Goal: Task Accomplishment & Management: Complete application form

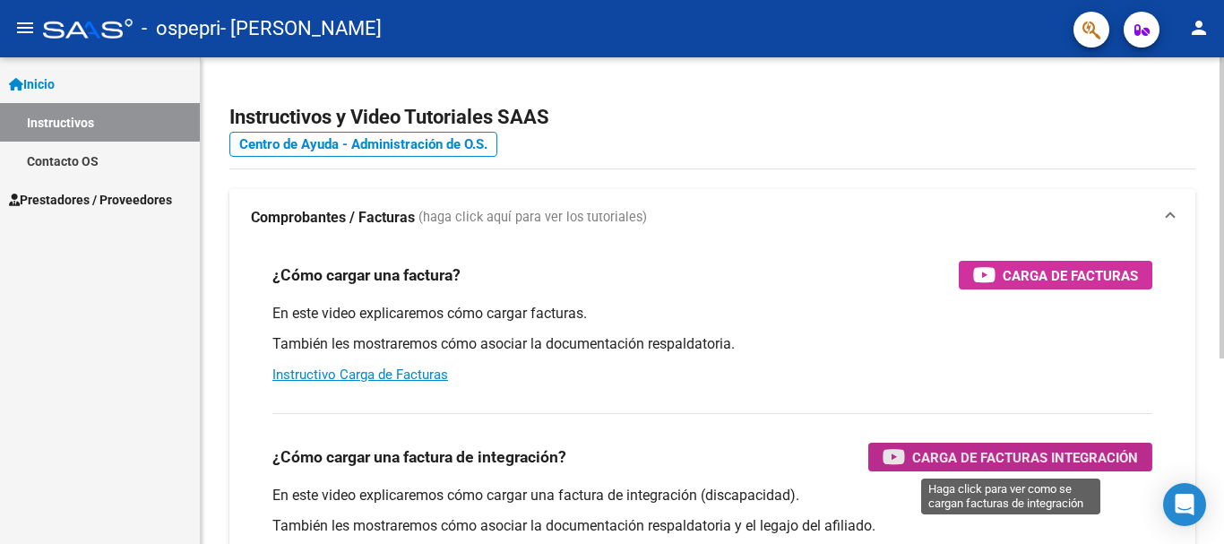
click at [929, 458] on span "Carga de Facturas Integración" at bounding box center [1025, 457] width 226 height 22
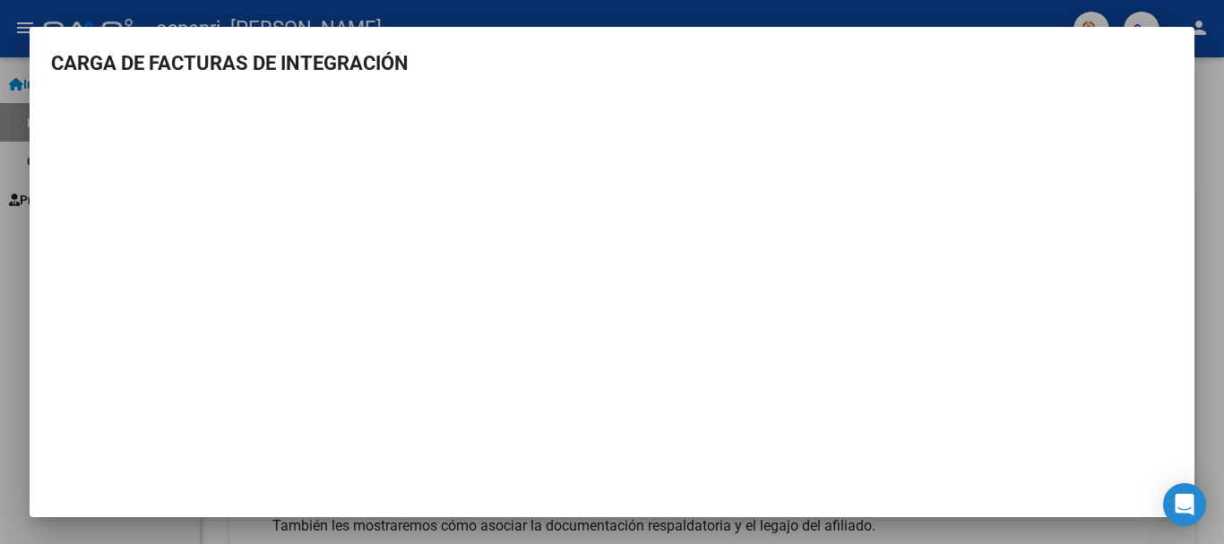
click at [1211, 144] on div at bounding box center [612, 272] width 1224 height 544
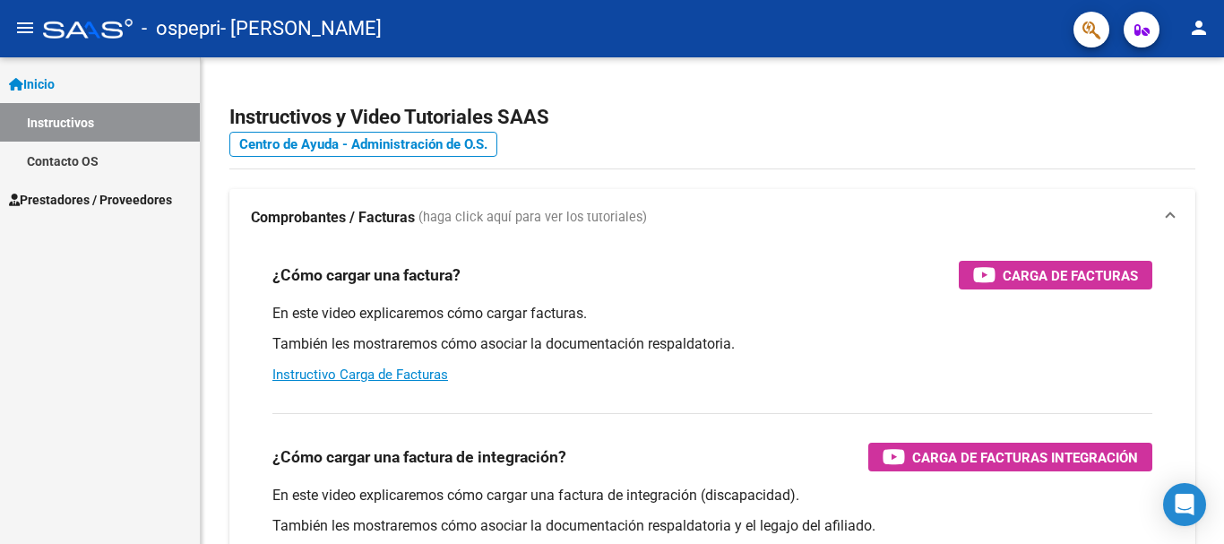
click at [93, 85] on link "Inicio" at bounding box center [100, 84] width 200 height 39
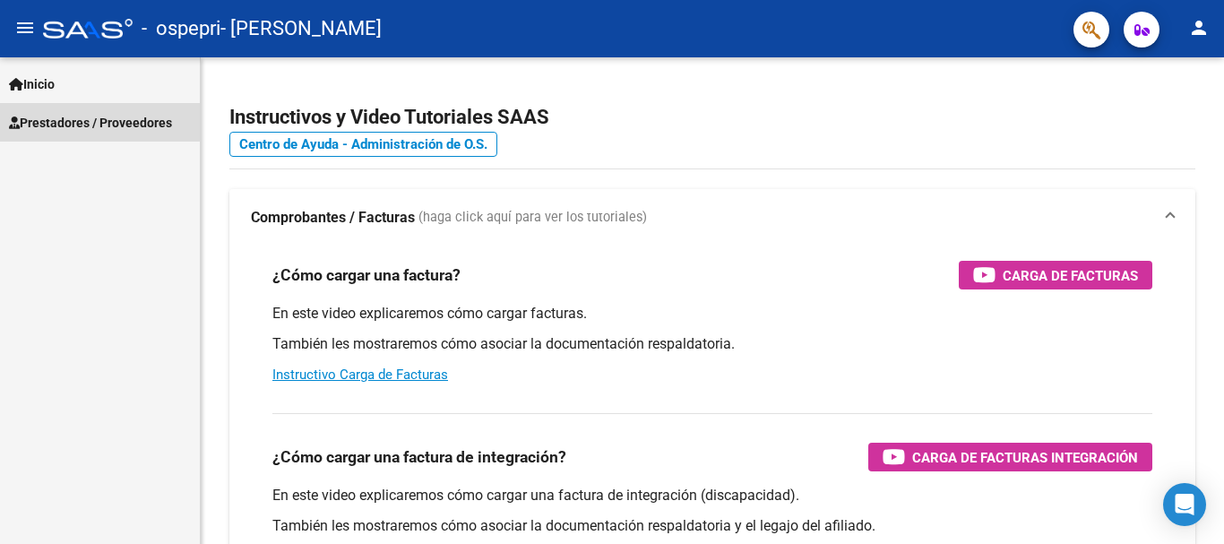
click at [107, 115] on span "Prestadores / Proveedores" at bounding box center [90, 123] width 163 height 20
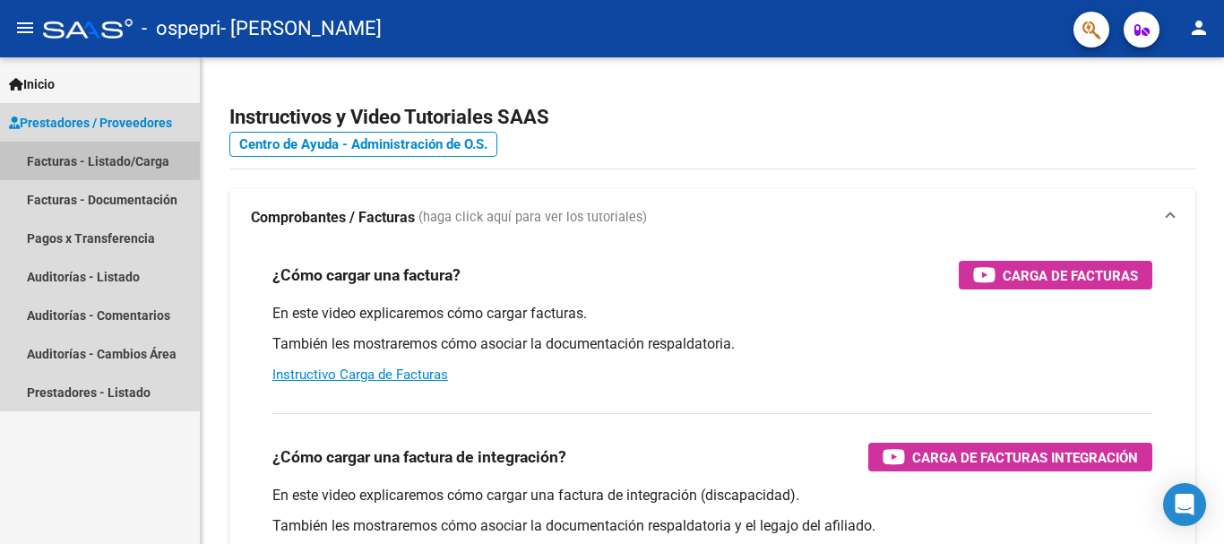
click at [133, 160] on link "Facturas - Listado/Carga" at bounding box center [100, 161] width 200 height 39
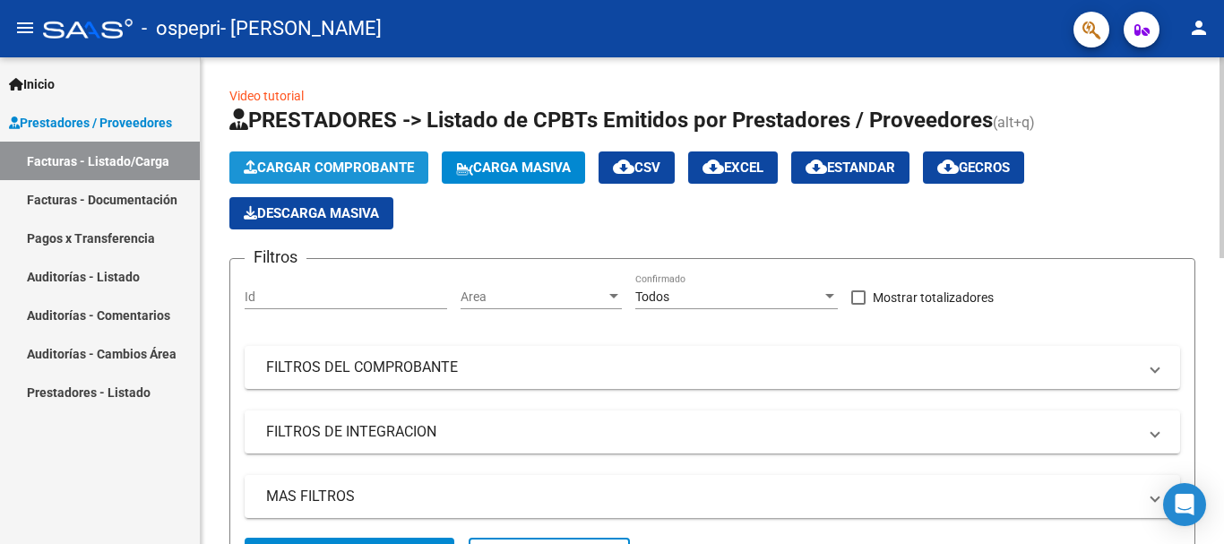
click at [305, 168] on span "Cargar Comprobante" at bounding box center [329, 168] width 170 height 16
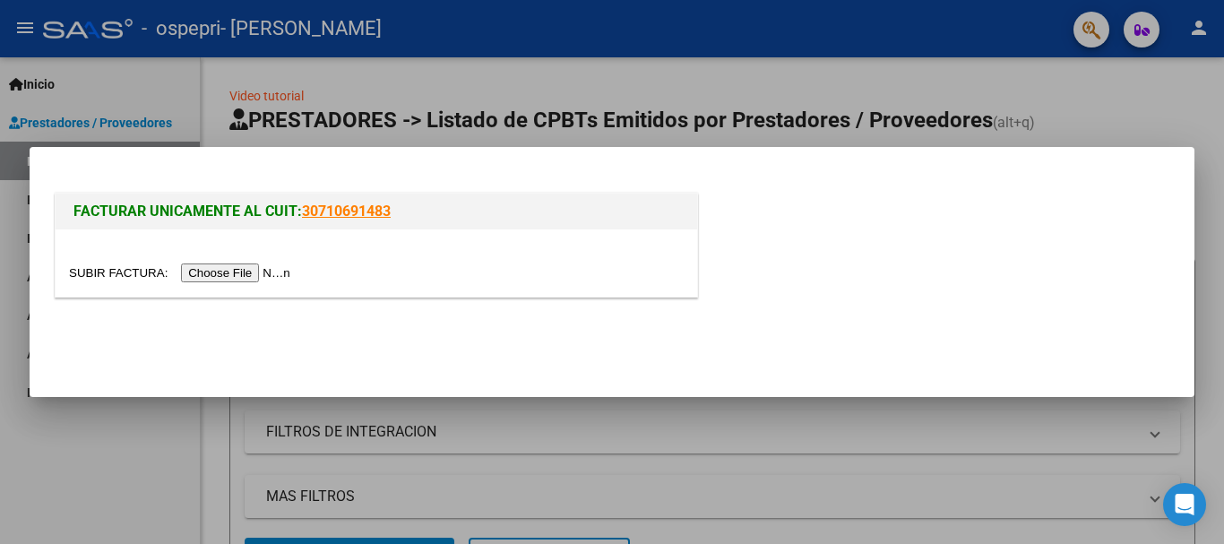
click at [264, 270] on input "file" at bounding box center [182, 273] width 227 height 19
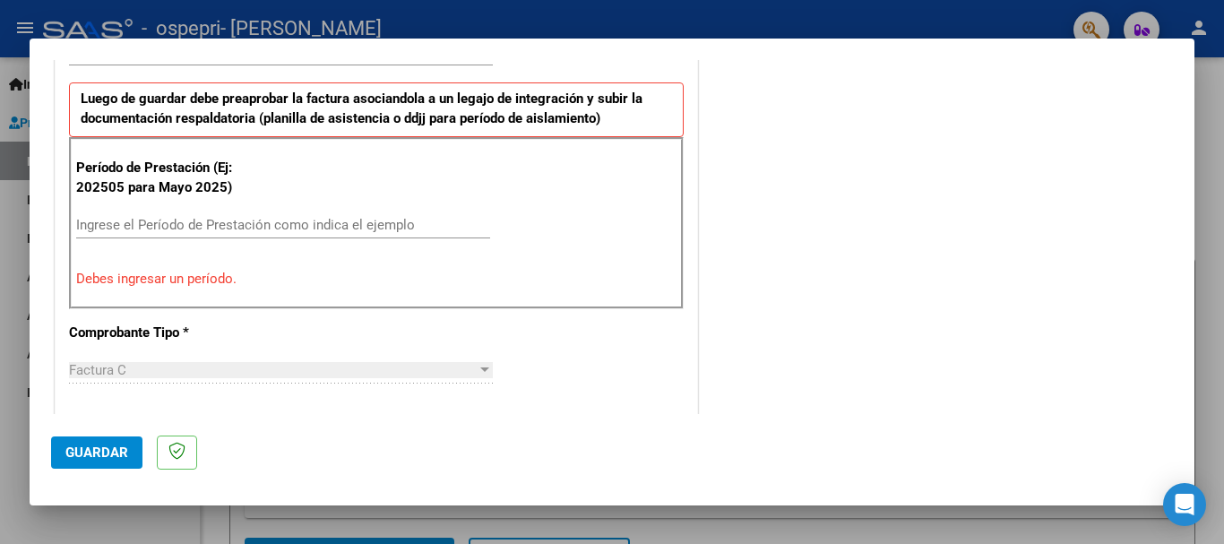
scroll to position [538, 0]
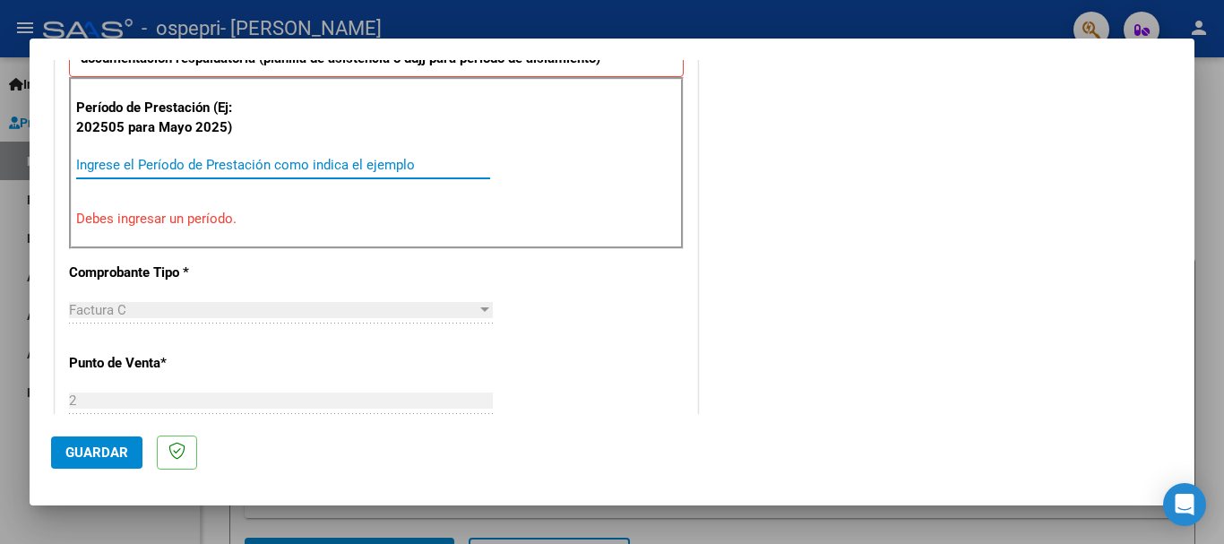
click at [305, 160] on input "Ingrese el Período de Prestación como indica el ejemplo" at bounding box center [283, 165] width 414 height 16
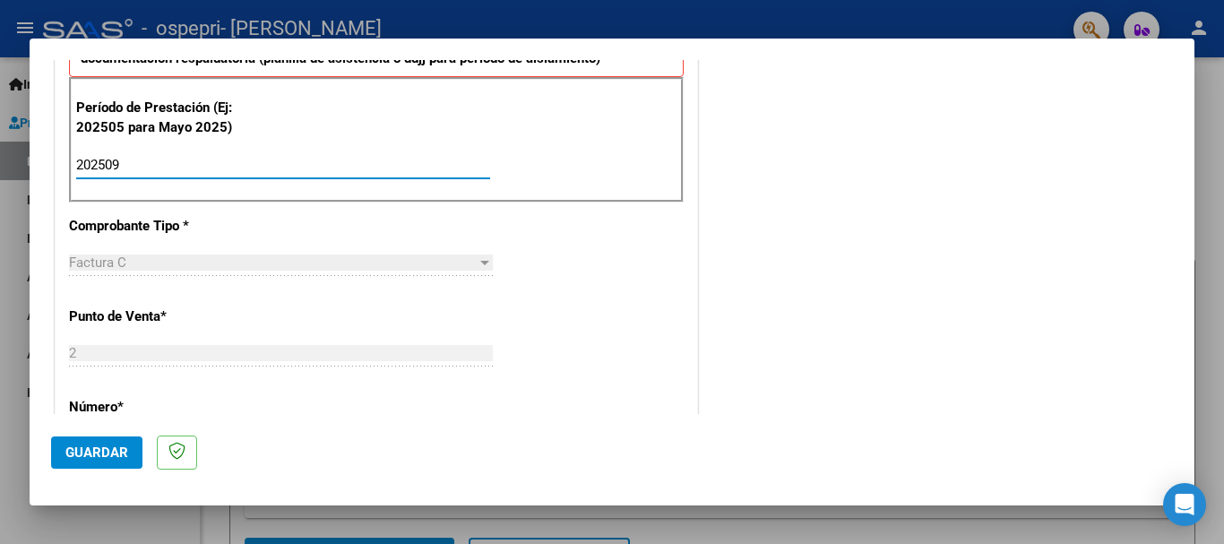
type input "202509"
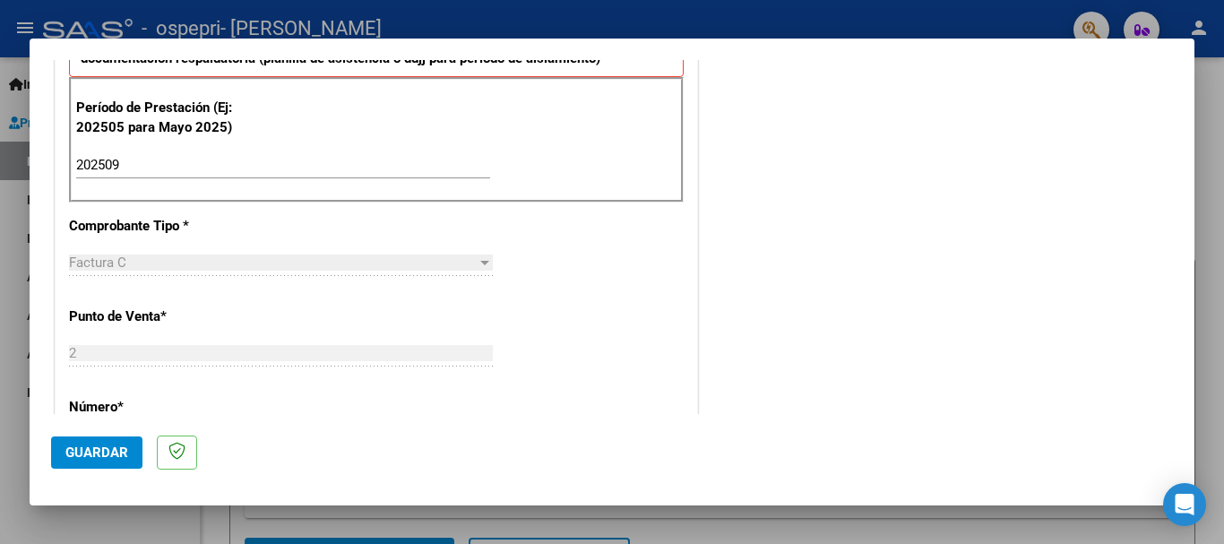
click at [577, 305] on div "CUIT * 27-30144768-5 Ingresar CUIT ANALISIS PRESTADOR [PERSON_NAME] ARCA Padrón…" at bounding box center [377, 420] width 642 height 1349
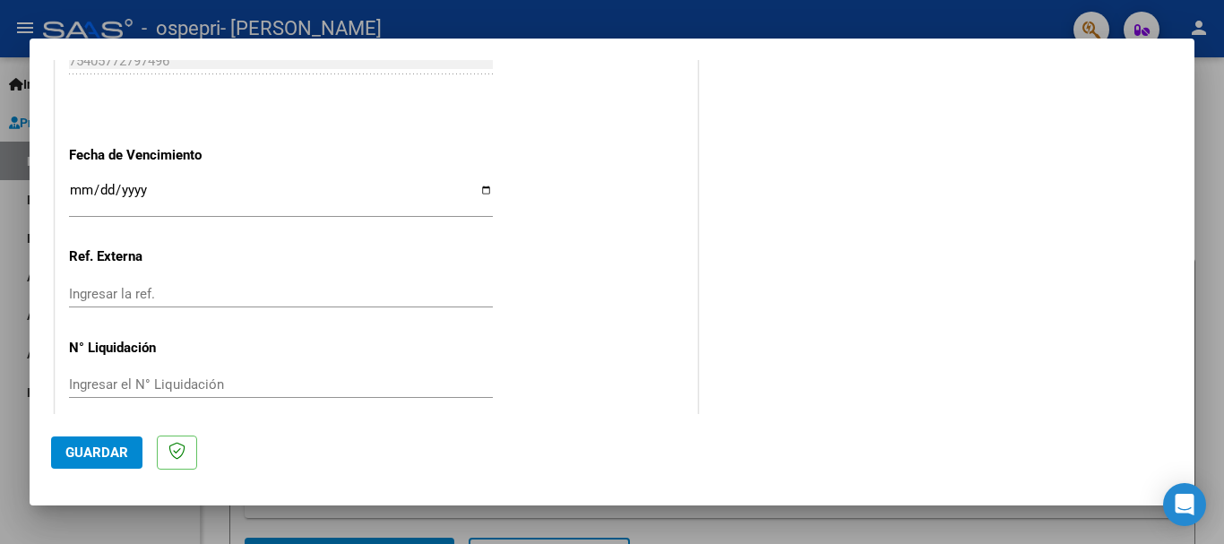
scroll to position [1223, 0]
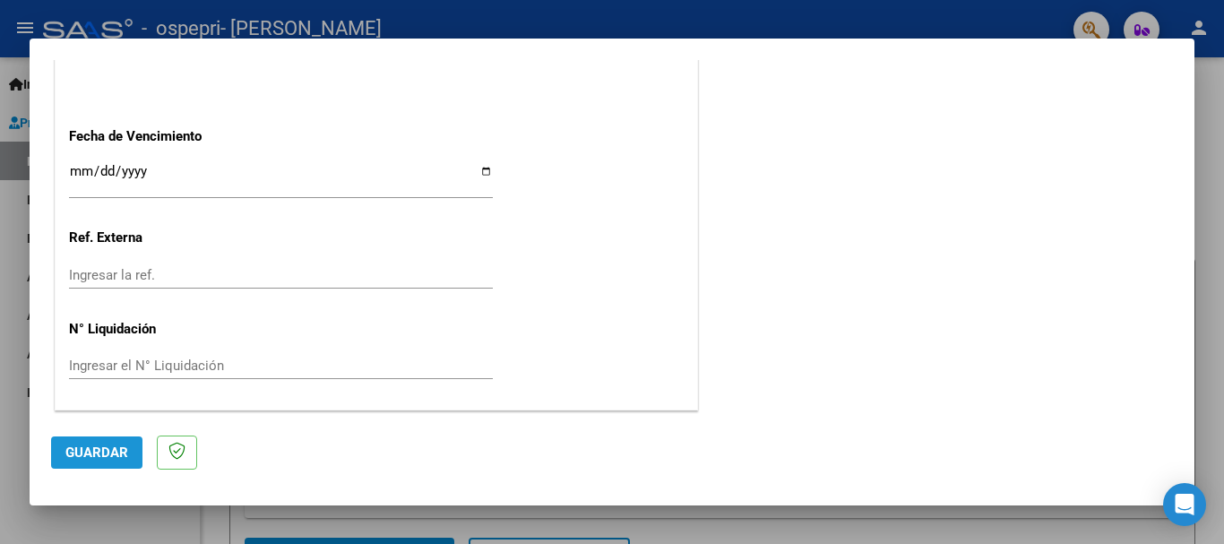
click at [125, 453] on span "Guardar" at bounding box center [96, 453] width 63 height 16
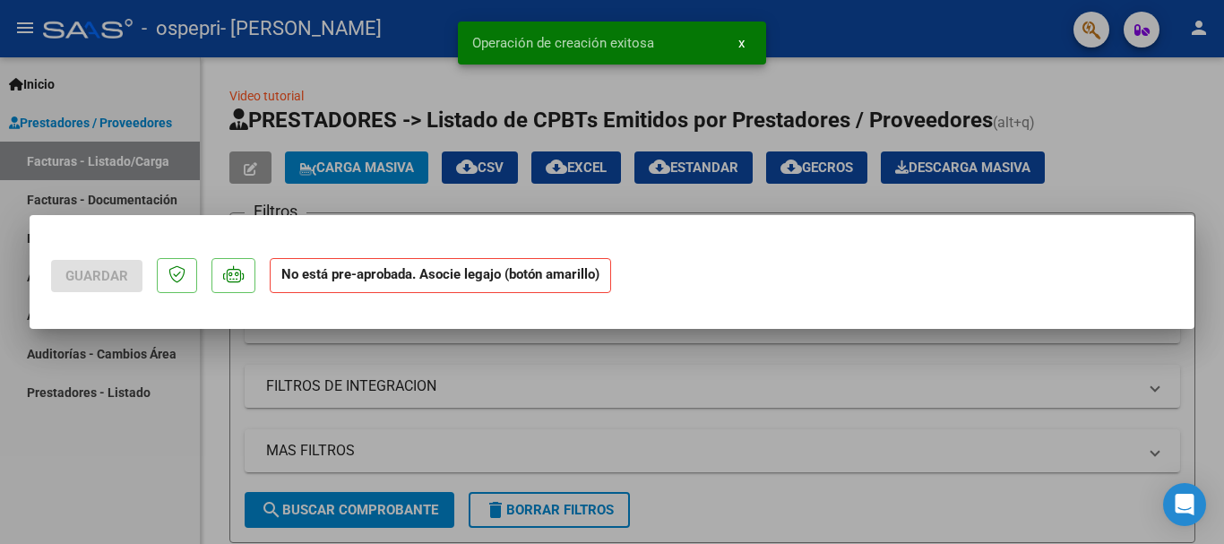
scroll to position [0, 0]
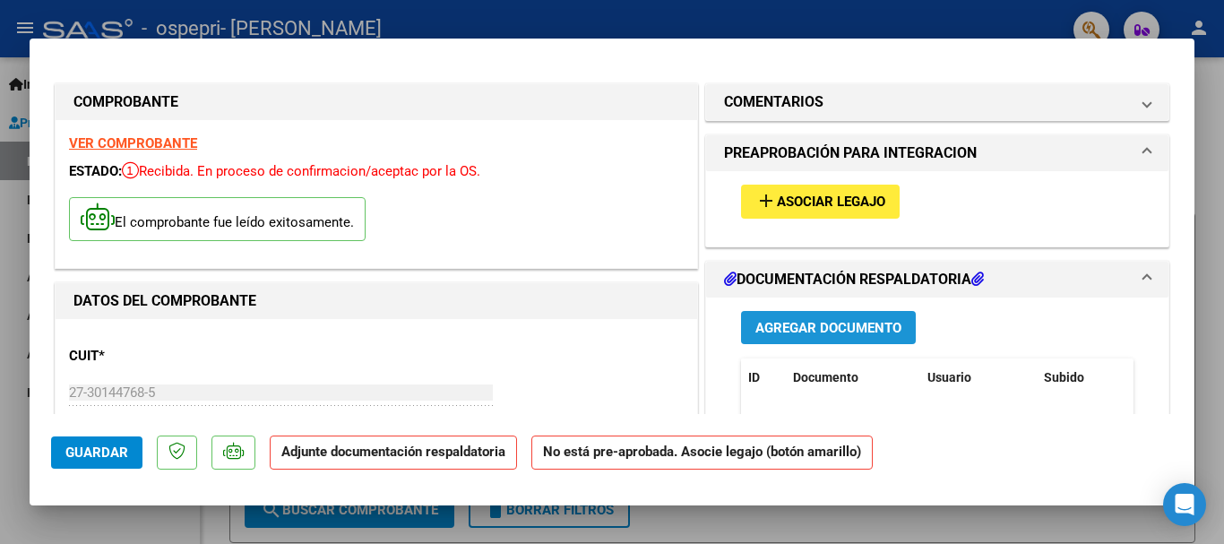
click at [841, 323] on span "Agregar Documento" at bounding box center [829, 328] width 146 height 16
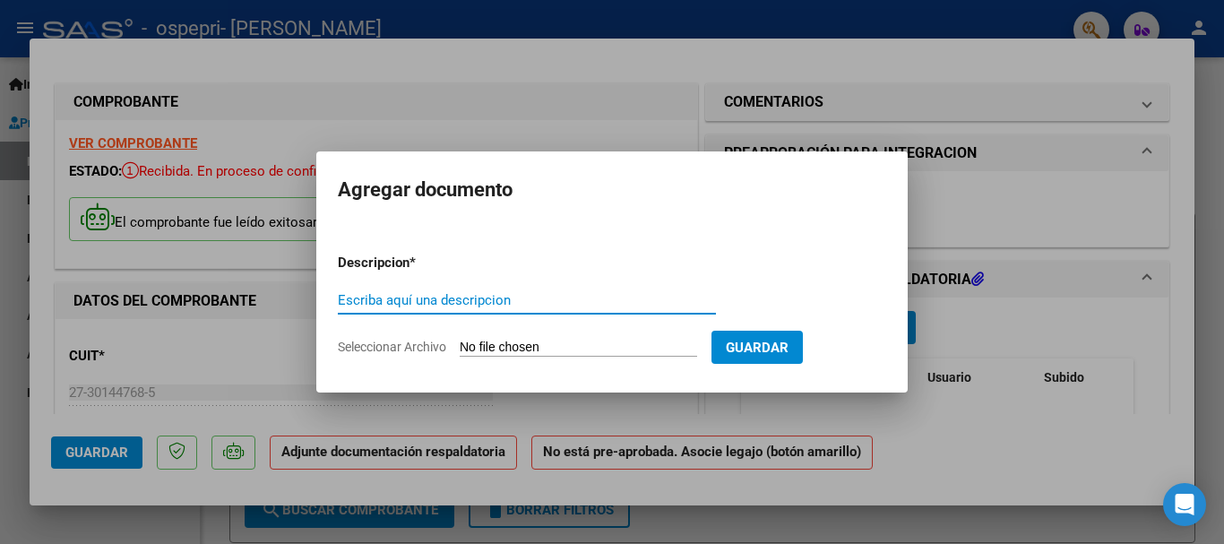
type input "a"
type input "factura [DATE]"
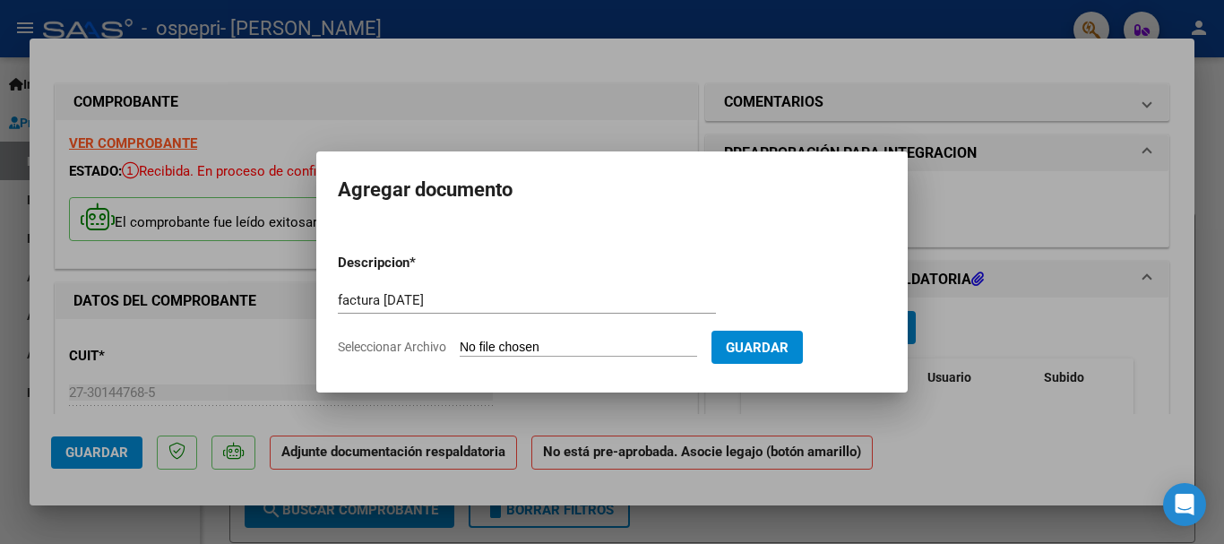
click at [501, 342] on input "Seleccionar Archivo" at bounding box center [579, 348] width 238 height 17
type input "C:\fakepath\27301447685_011_00002_00000518.pdf"
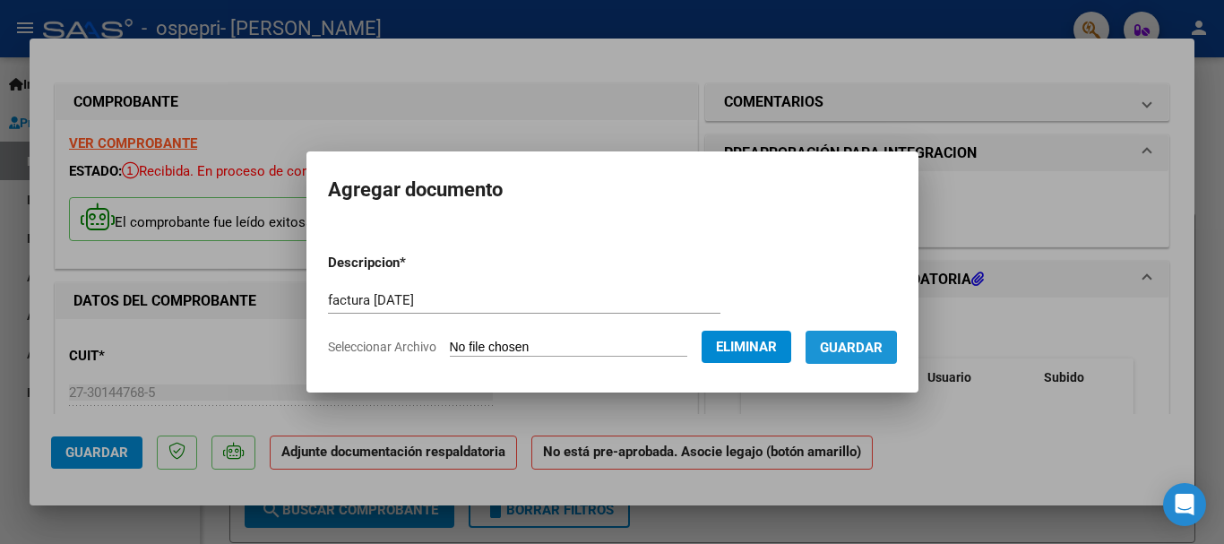
click at [837, 350] on span "Guardar" at bounding box center [851, 348] width 63 height 16
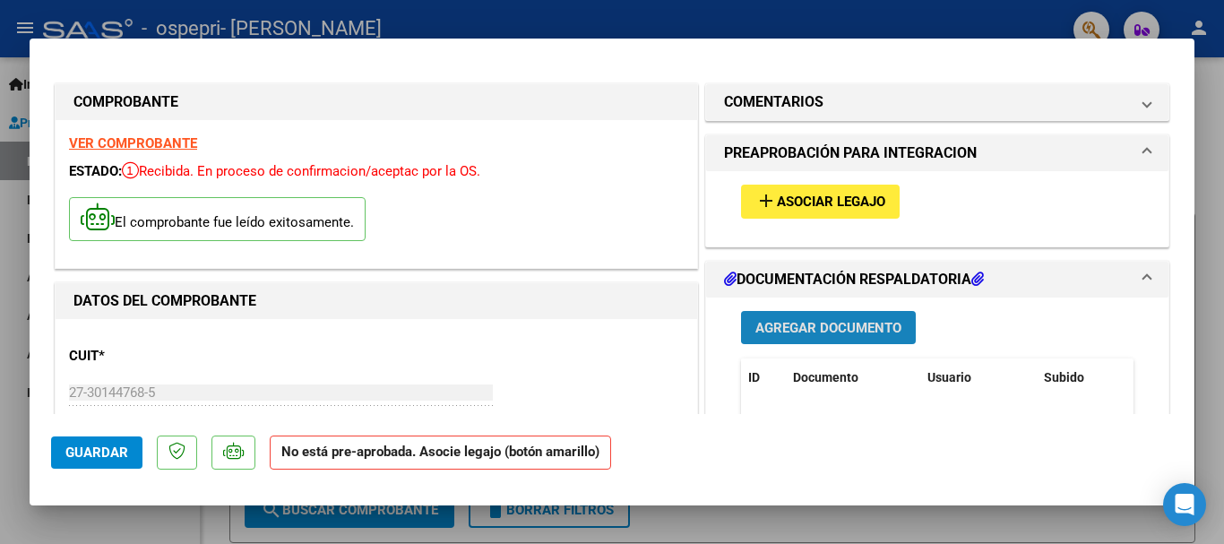
click at [826, 327] on span "Agregar Documento" at bounding box center [829, 328] width 146 height 16
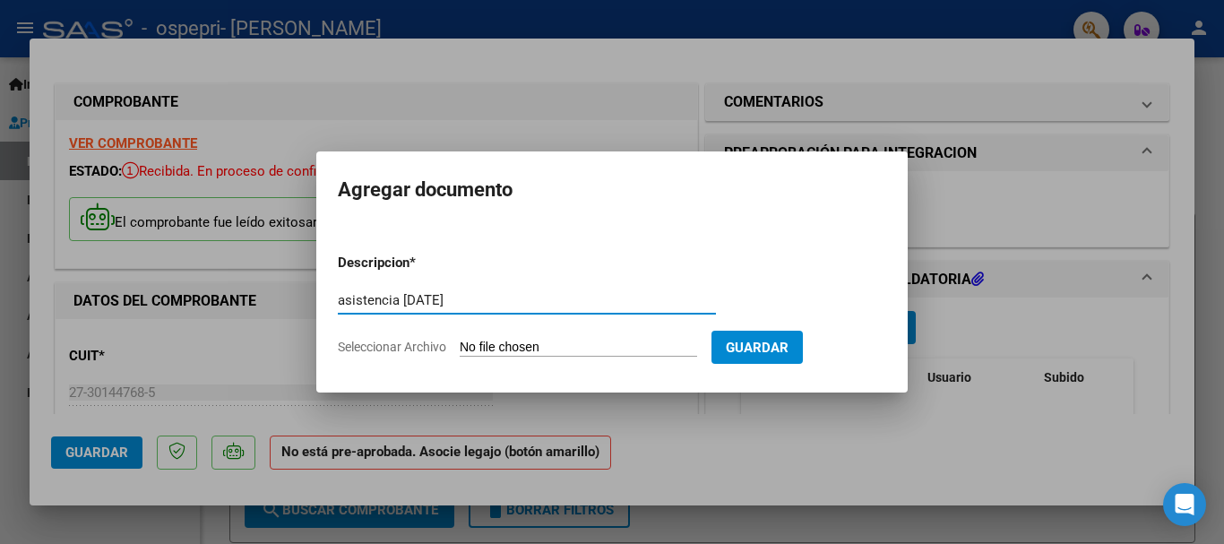
type input "asistencia [DATE]"
click at [662, 346] on input "Seleccionar Archivo" at bounding box center [579, 348] width 238 height 17
type input "C:\fakepath\ASISTENCIA JEREMIAS SEPTIEMBRE.jpeg"
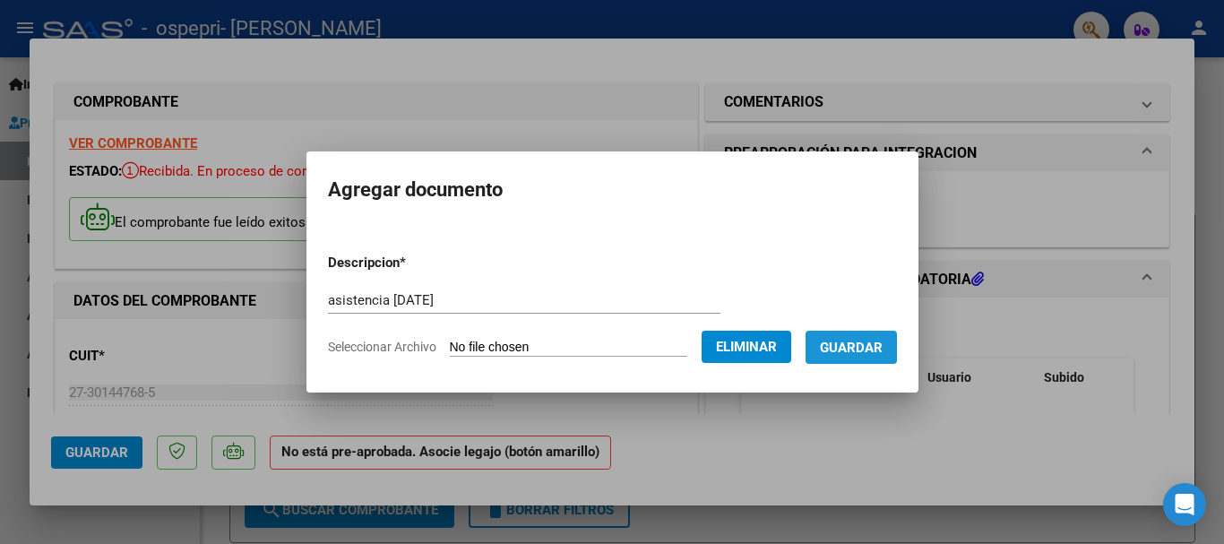
click at [851, 341] on span "Guardar" at bounding box center [851, 348] width 63 height 16
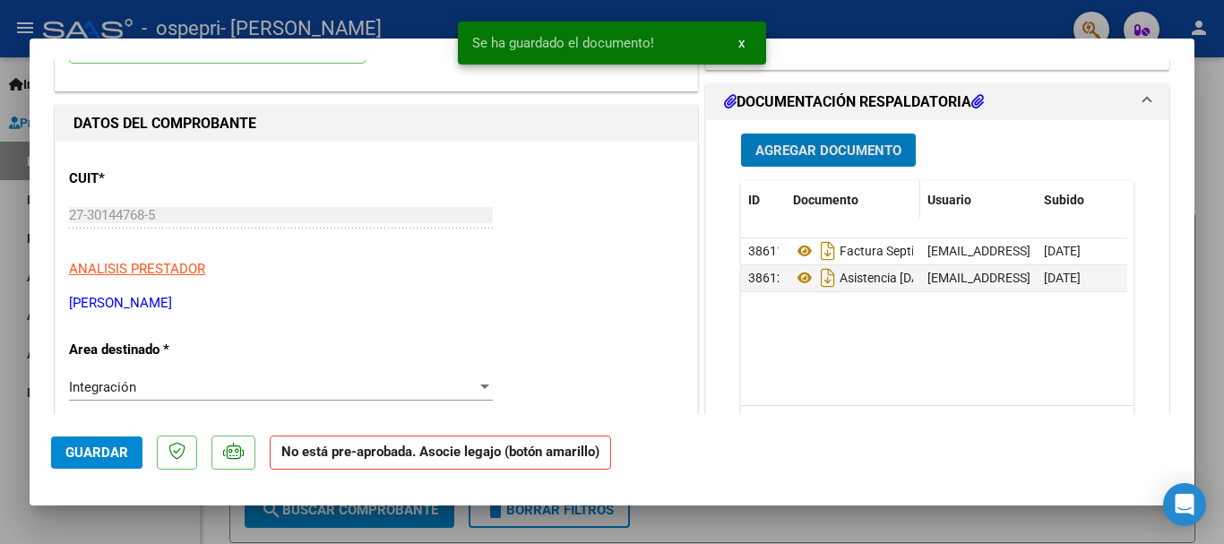
scroll to position [179, 0]
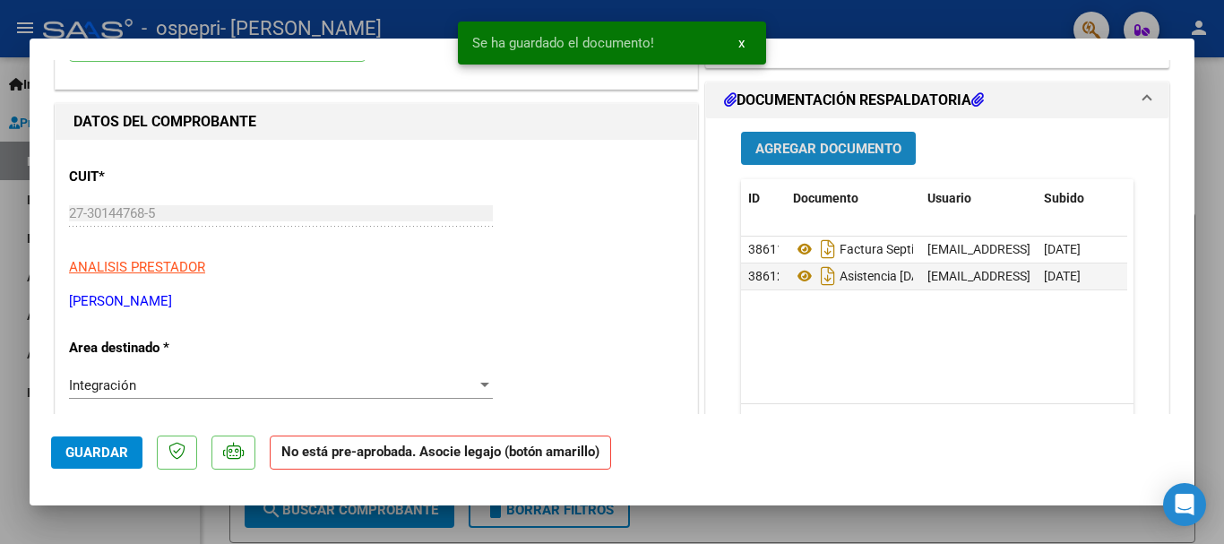
click at [814, 141] on span "Agregar Documento" at bounding box center [829, 149] width 146 height 16
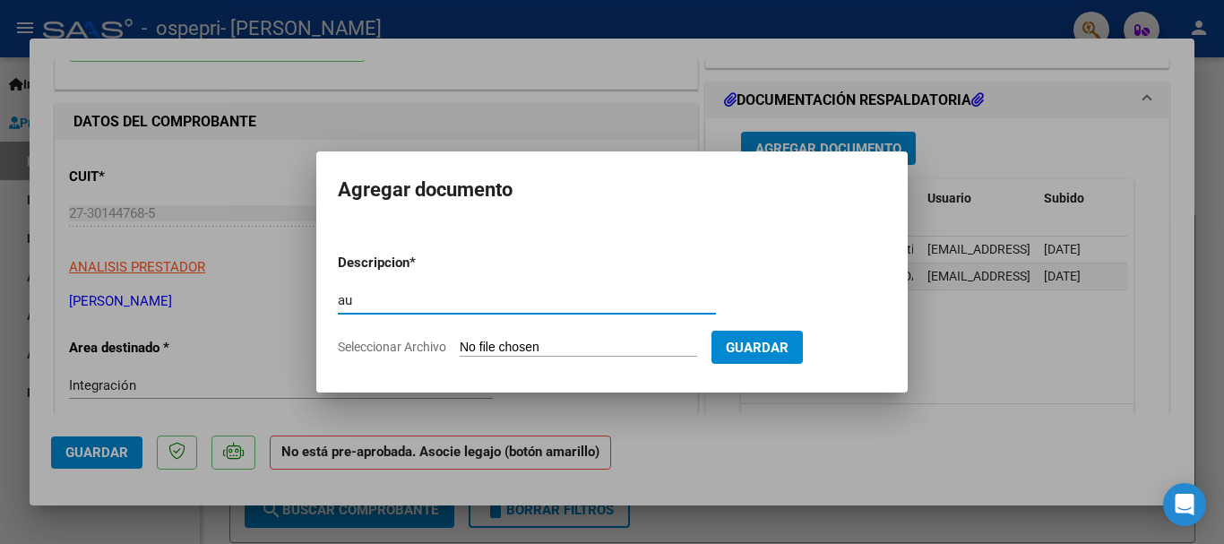
type input "a"
type input "o"
type input "preliquidacion"
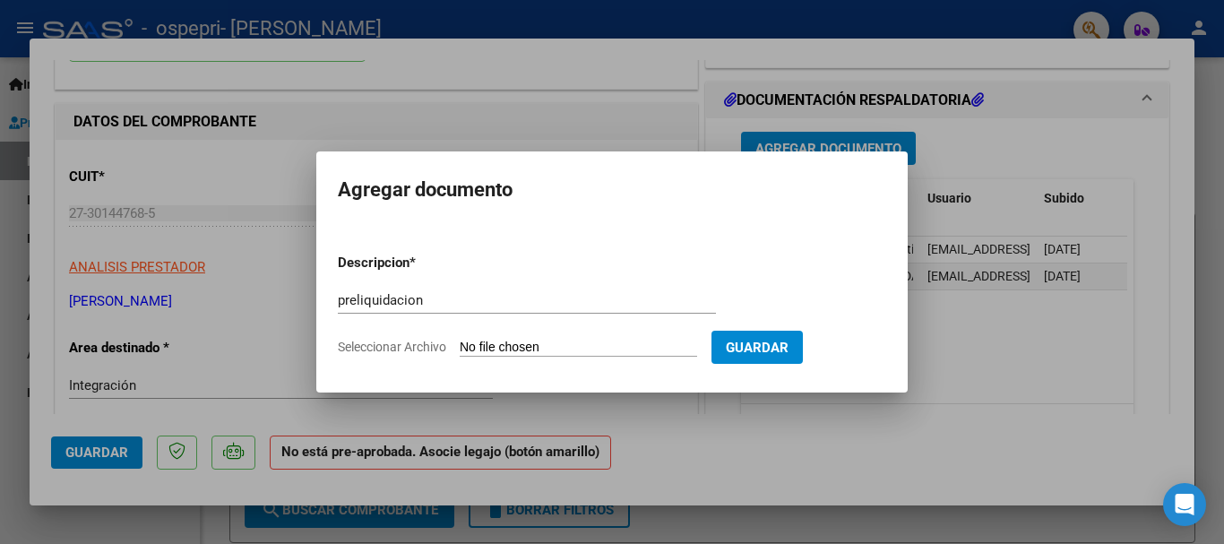
click at [610, 348] on input "Seleccionar Archivo" at bounding box center [579, 348] width 238 height 17
type input "C:\fakepath\apfmimpresionpreliq_GONZALEZ JEREsept.pdf"
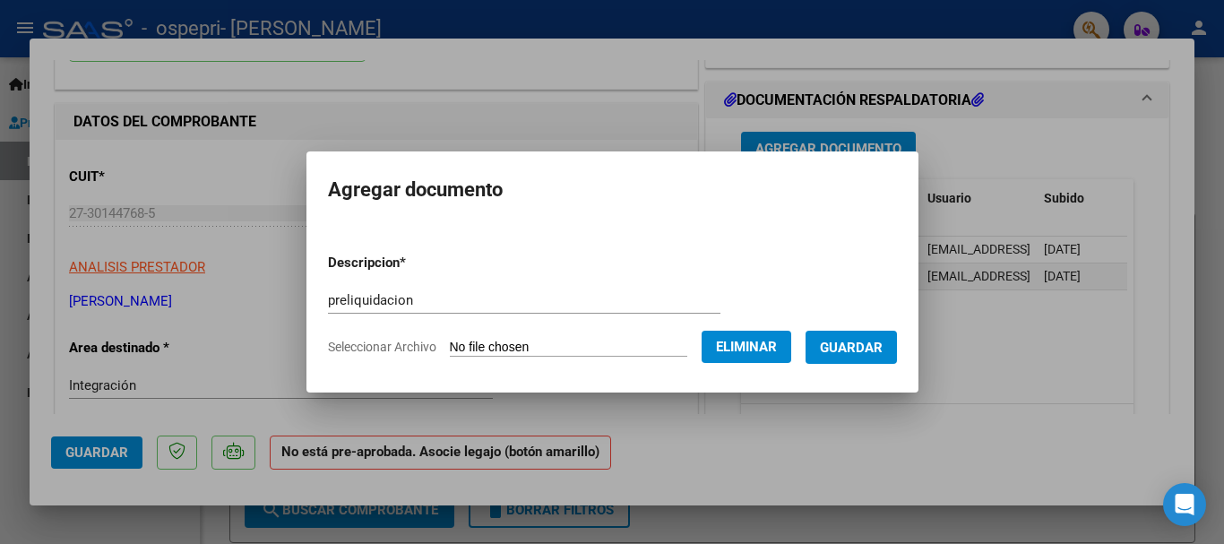
click at [883, 339] on span "Guardar" at bounding box center [851, 347] width 63 height 16
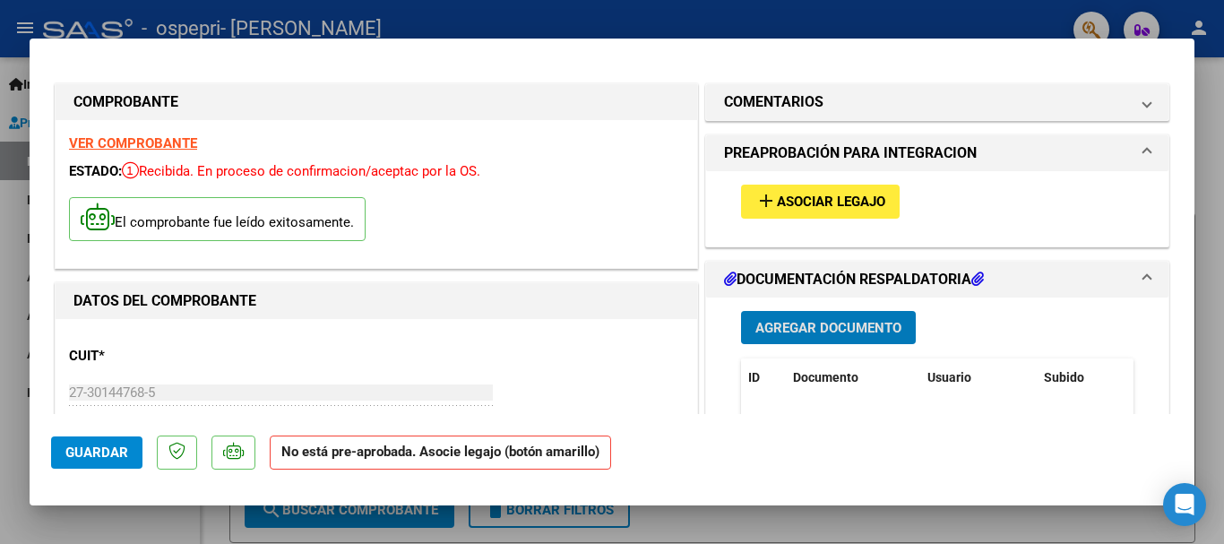
scroll to position [269, 0]
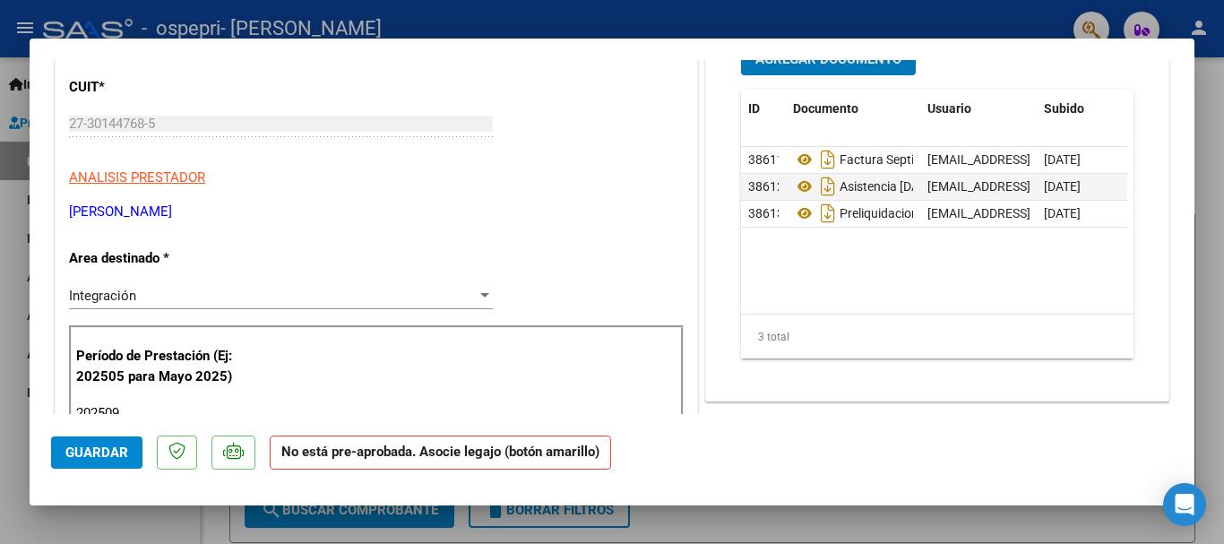
click at [110, 452] on span "Guardar" at bounding box center [96, 453] width 63 height 16
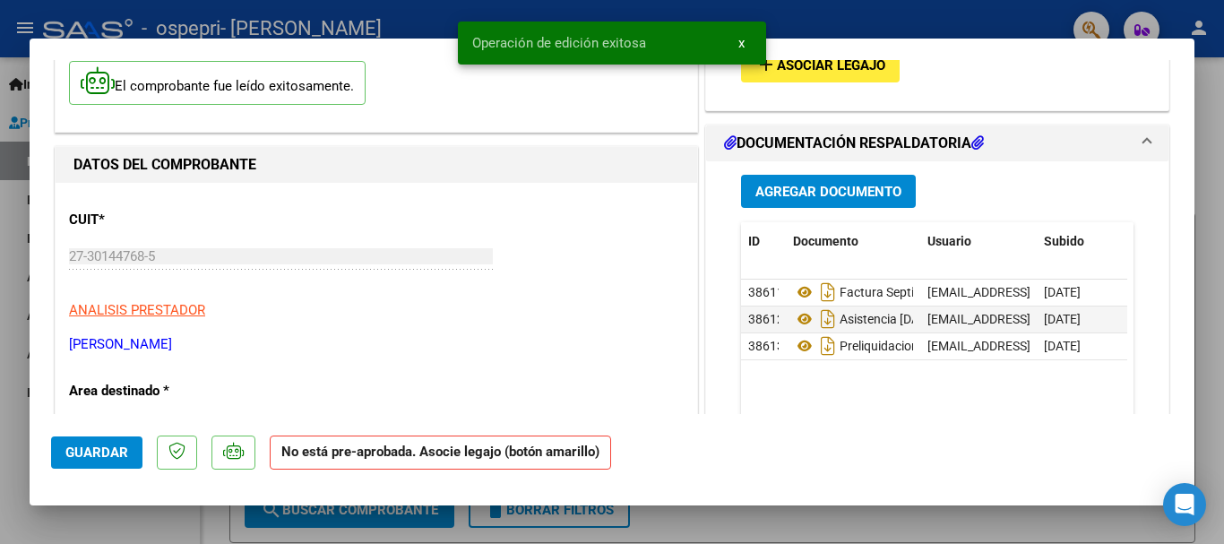
scroll to position [90, 0]
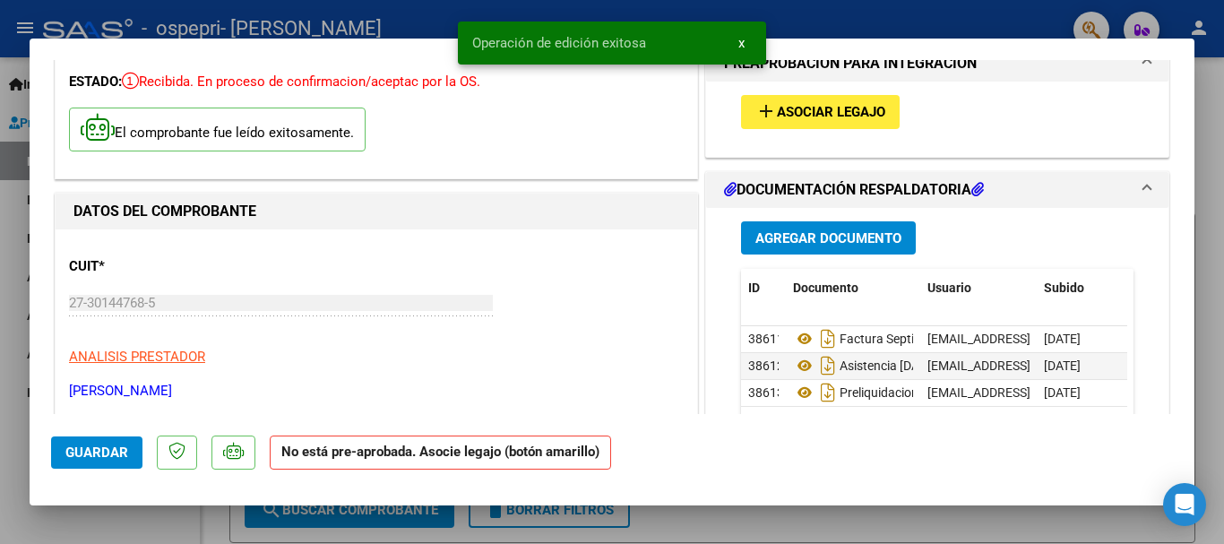
click at [792, 117] on span "Asociar Legajo" at bounding box center [831, 113] width 108 height 16
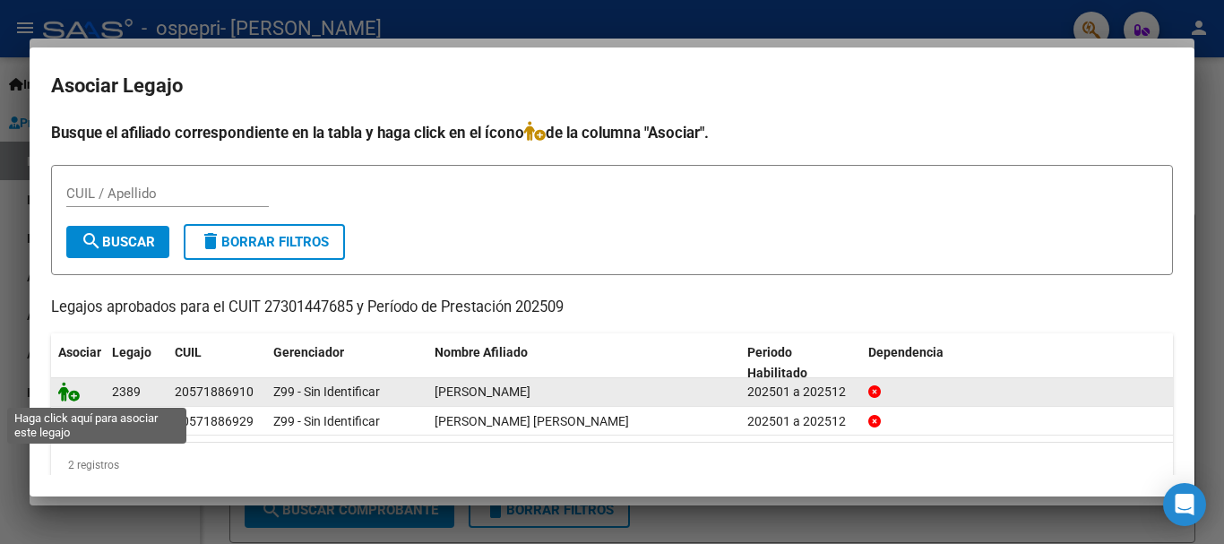
click at [66, 395] on icon at bounding box center [69, 392] width 22 height 20
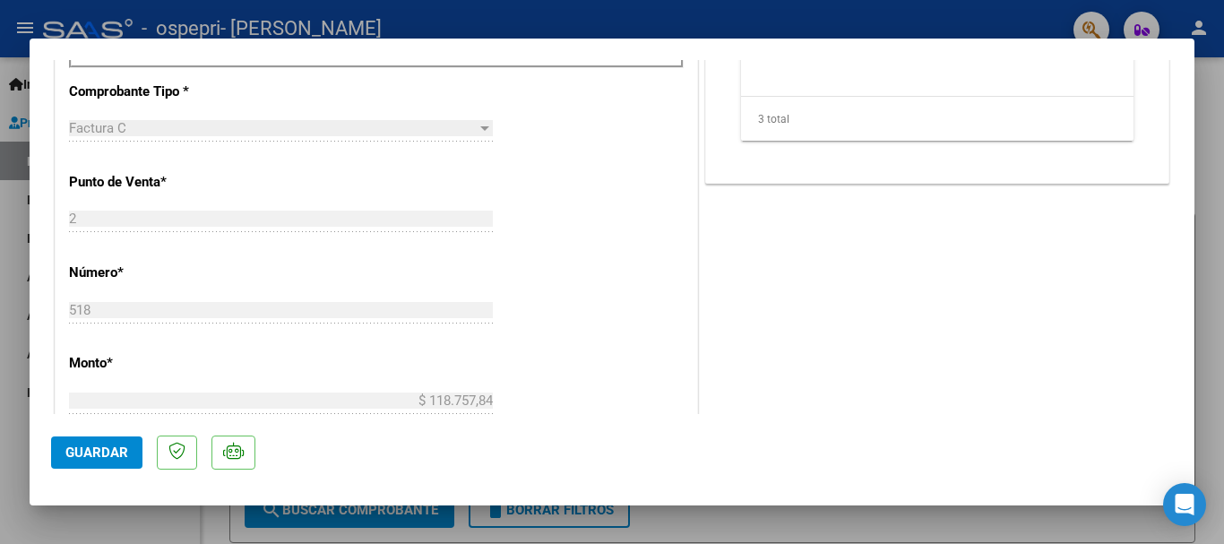
scroll to position [717, 0]
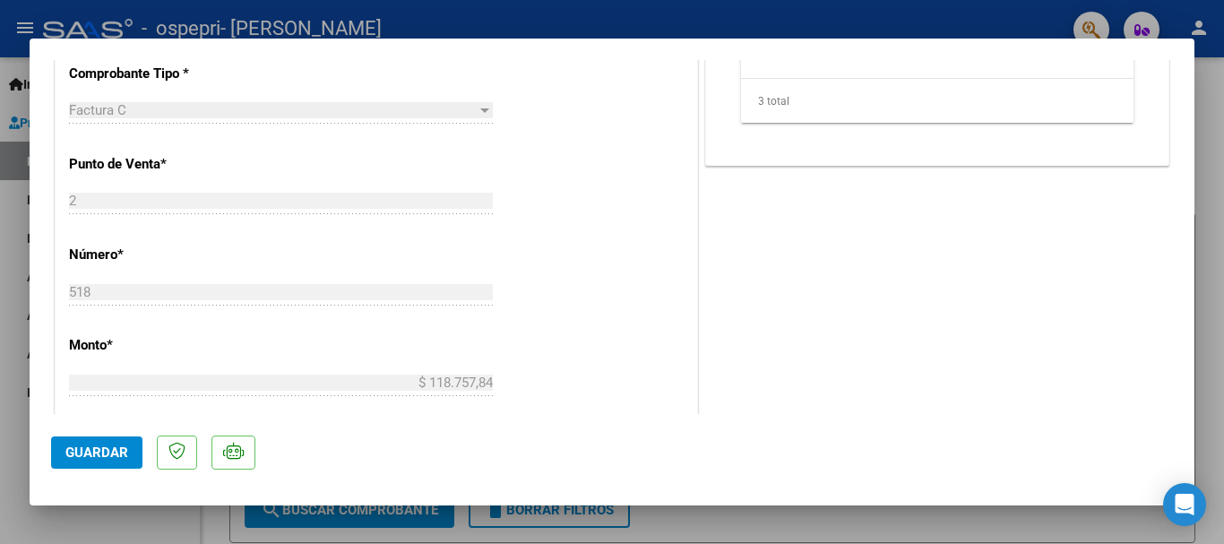
click at [104, 445] on span "Guardar" at bounding box center [96, 453] width 63 height 16
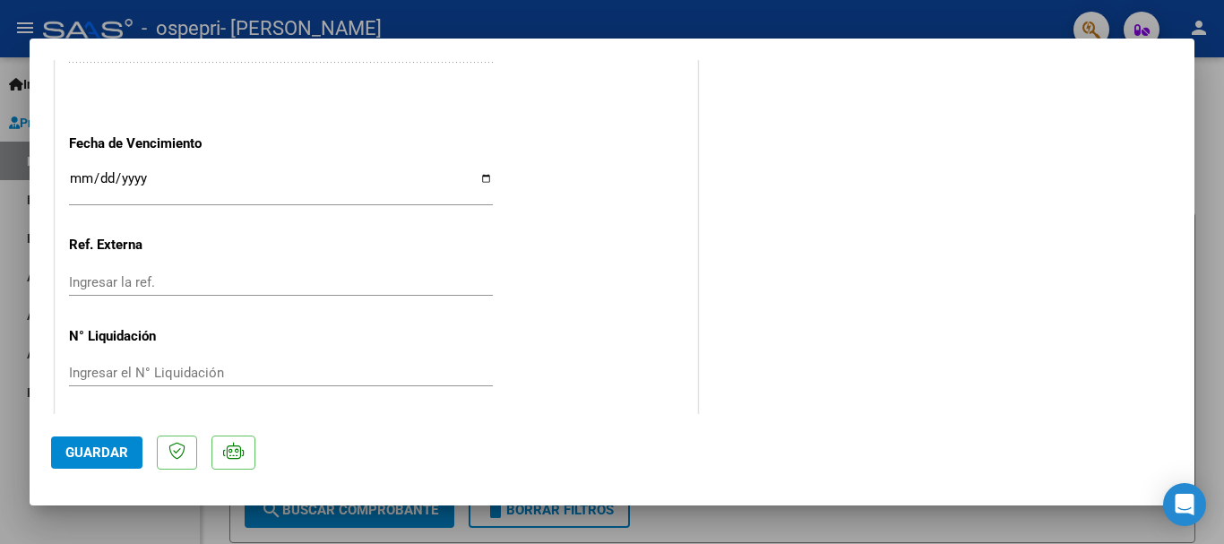
scroll to position [1250, 0]
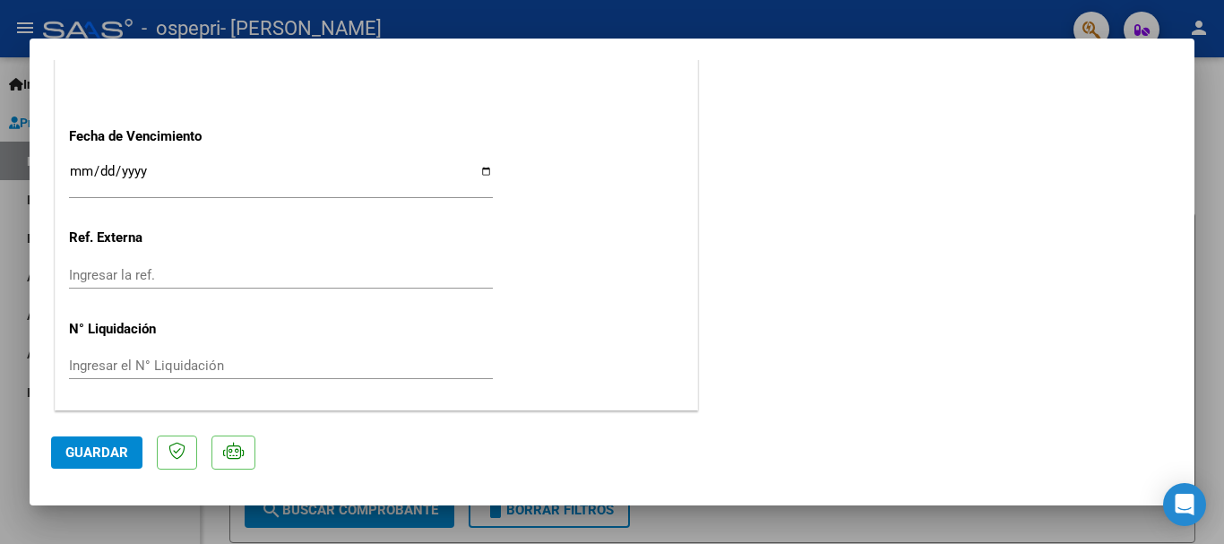
click at [70, 464] on button "Guardar" at bounding box center [96, 453] width 91 height 32
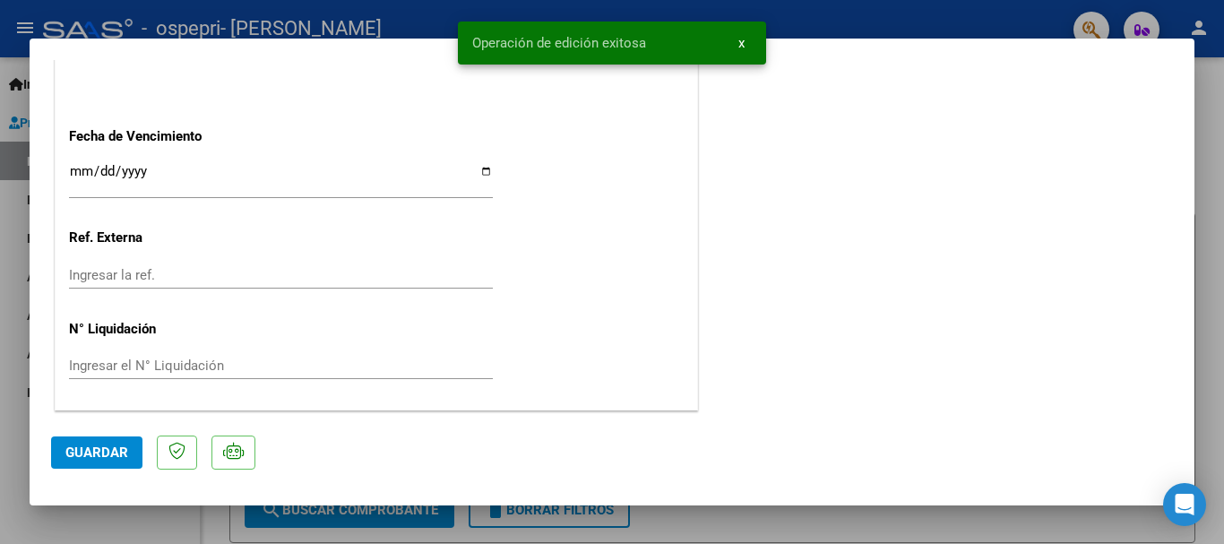
click at [1200, 197] on div at bounding box center [612, 272] width 1224 height 544
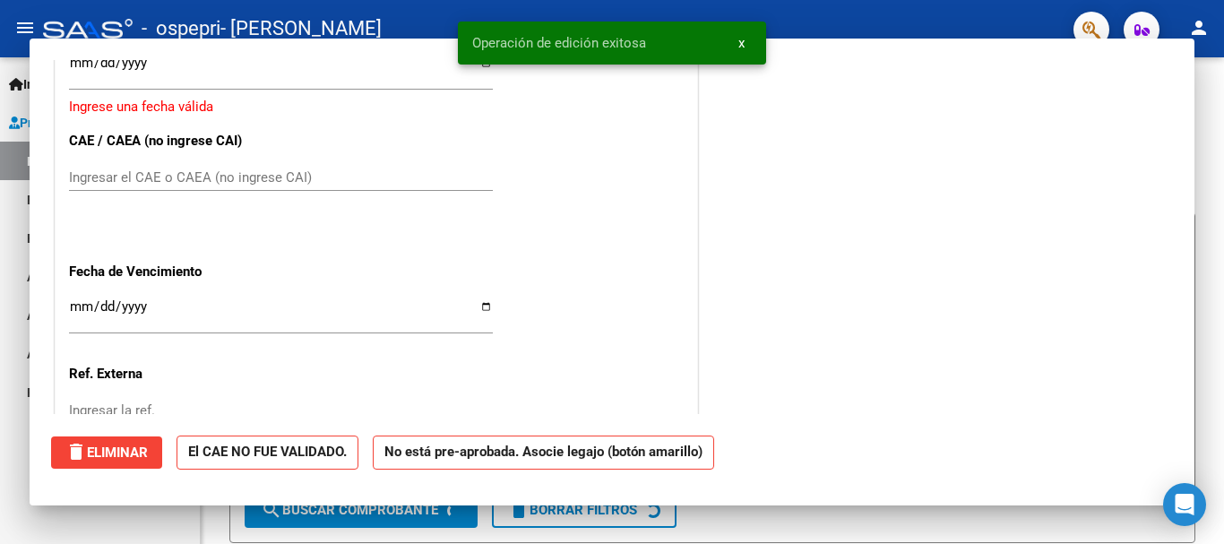
scroll to position [0, 0]
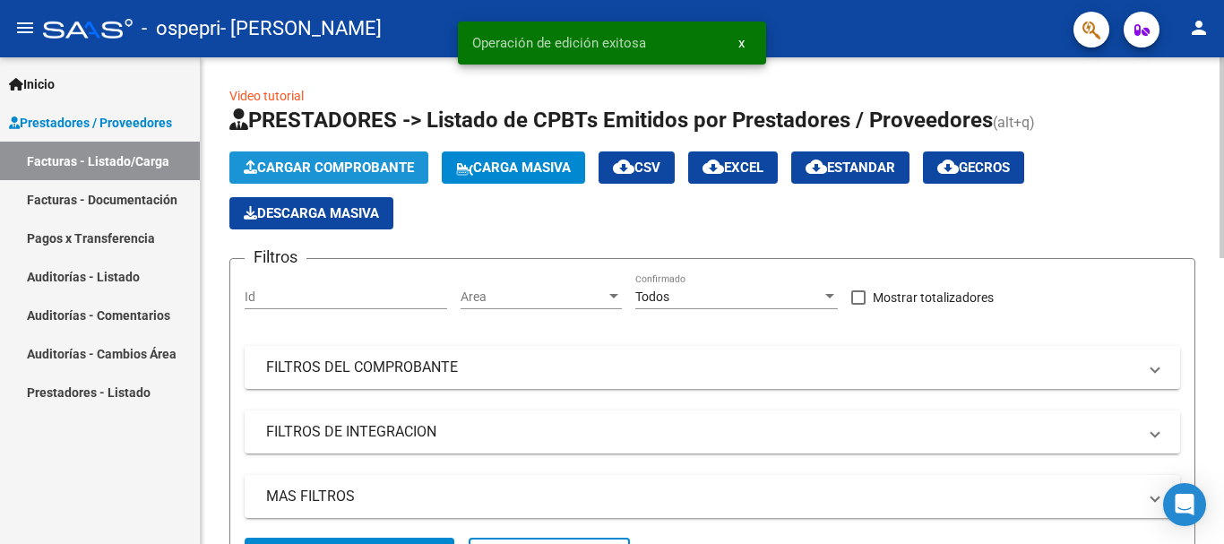
click at [359, 169] on span "Cargar Comprobante" at bounding box center [329, 168] width 170 height 16
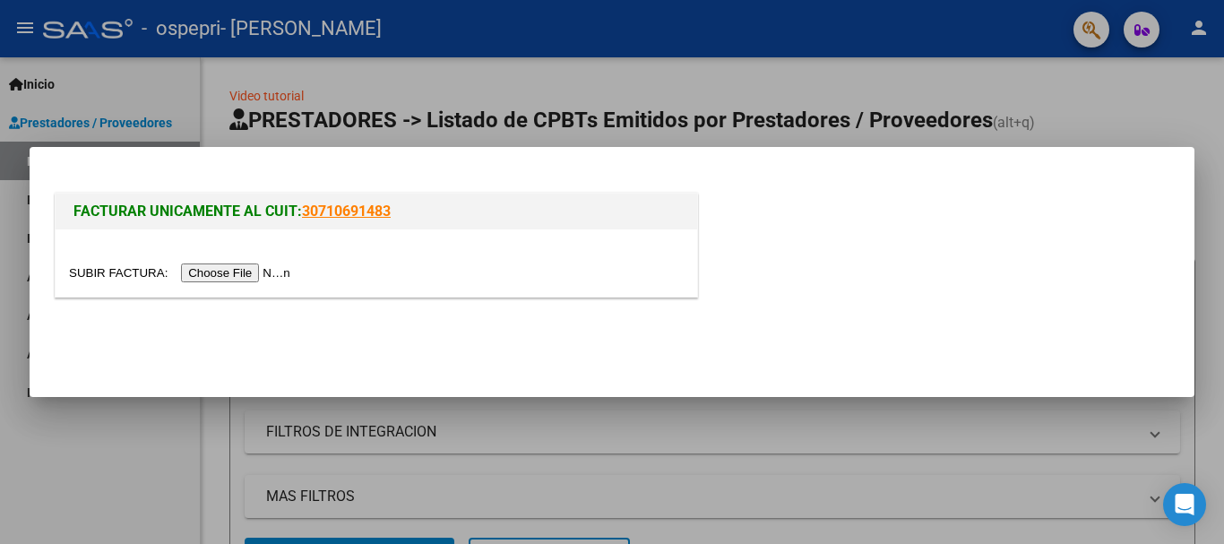
click at [272, 276] on input "file" at bounding box center [182, 273] width 227 height 19
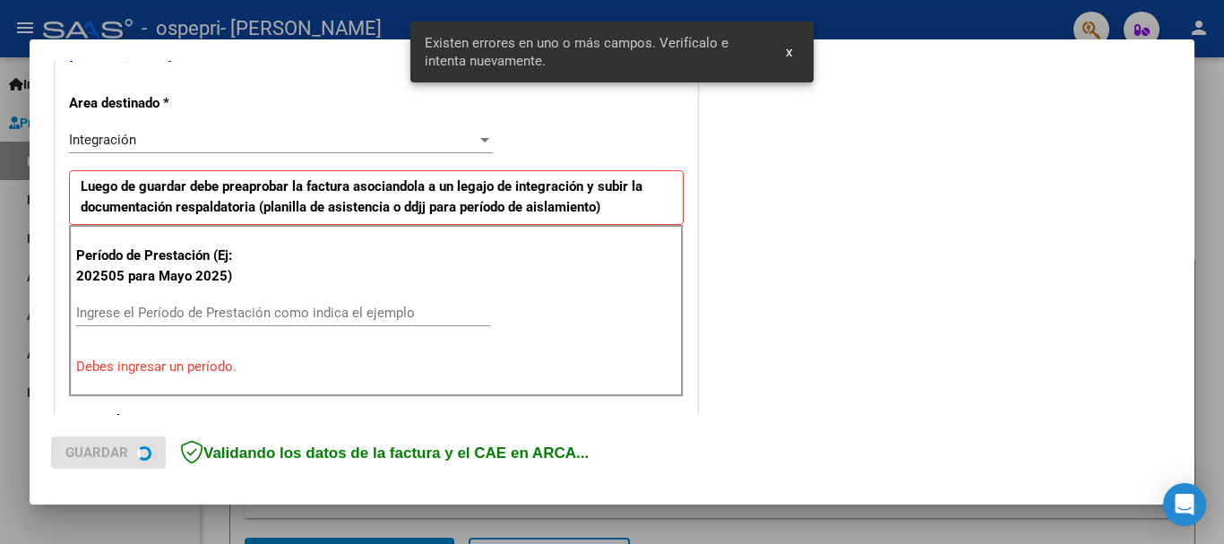
scroll to position [414, 0]
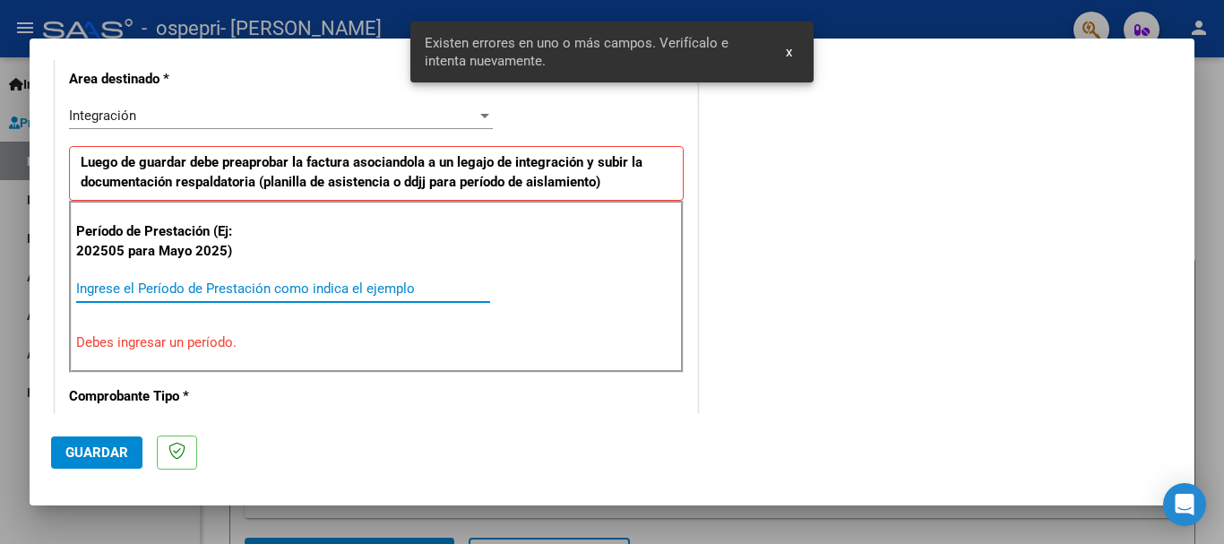
click at [326, 290] on input "Ingrese el Período de Prestación como indica el ejemplo" at bounding box center [283, 289] width 414 height 16
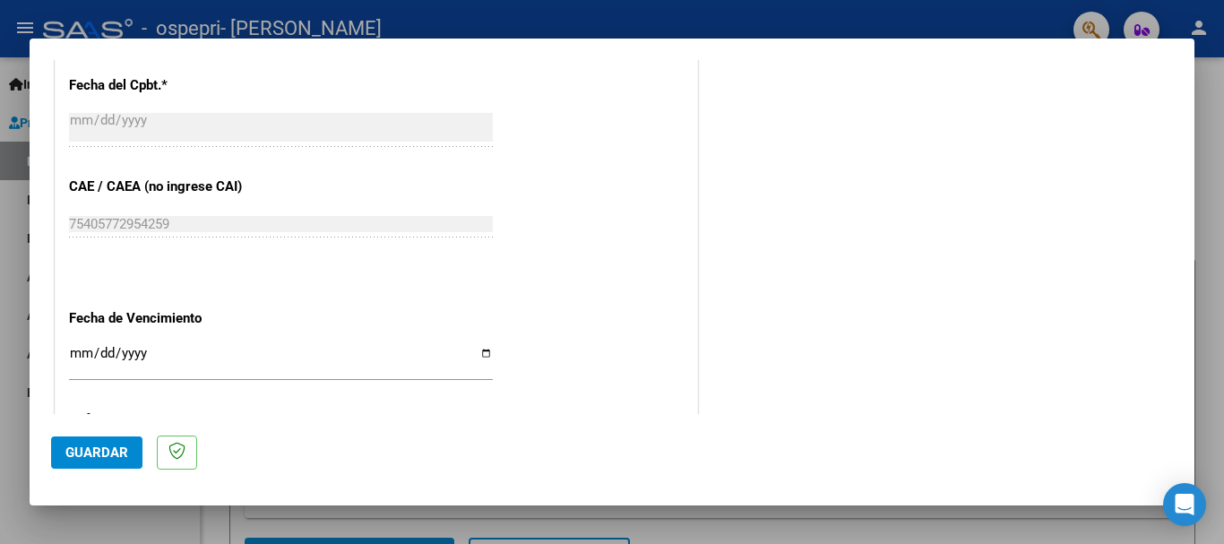
scroll to position [1223, 0]
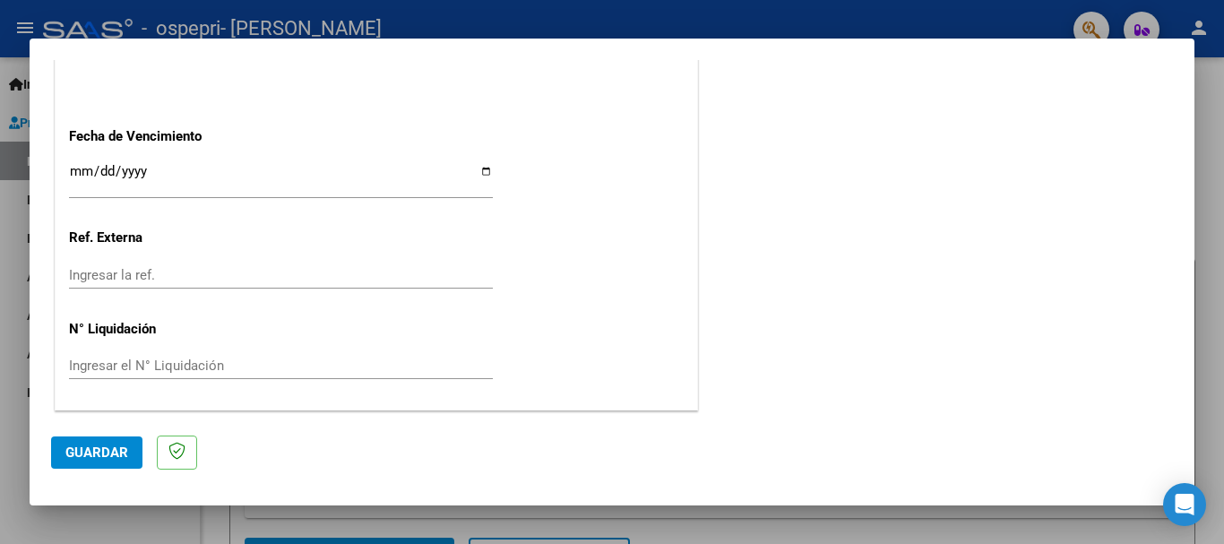
type input "202509"
click at [88, 451] on span "Guardar" at bounding box center [96, 453] width 63 height 16
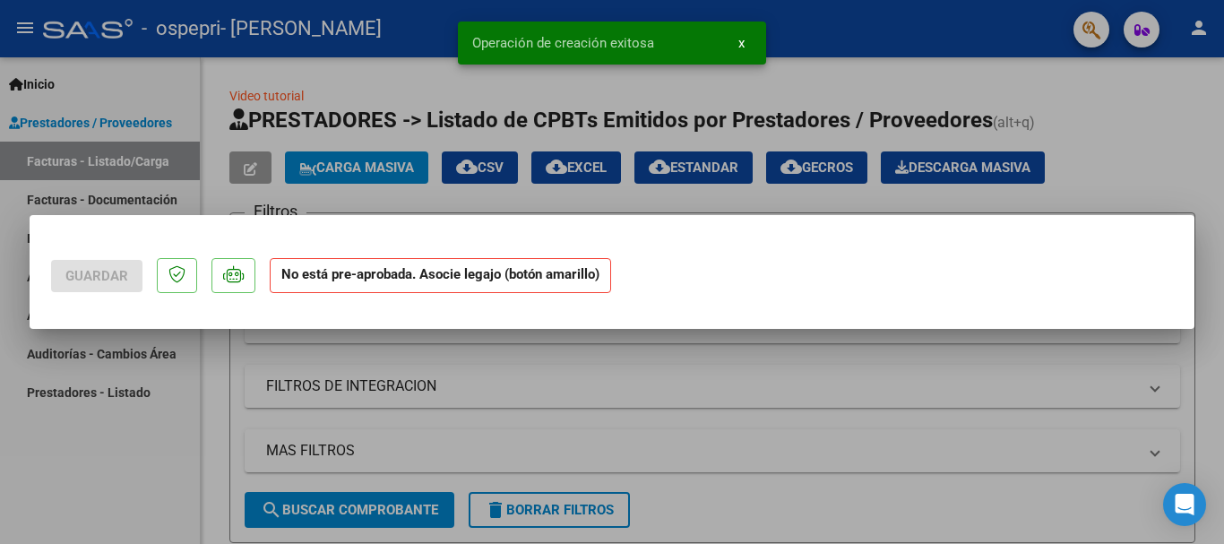
scroll to position [0, 0]
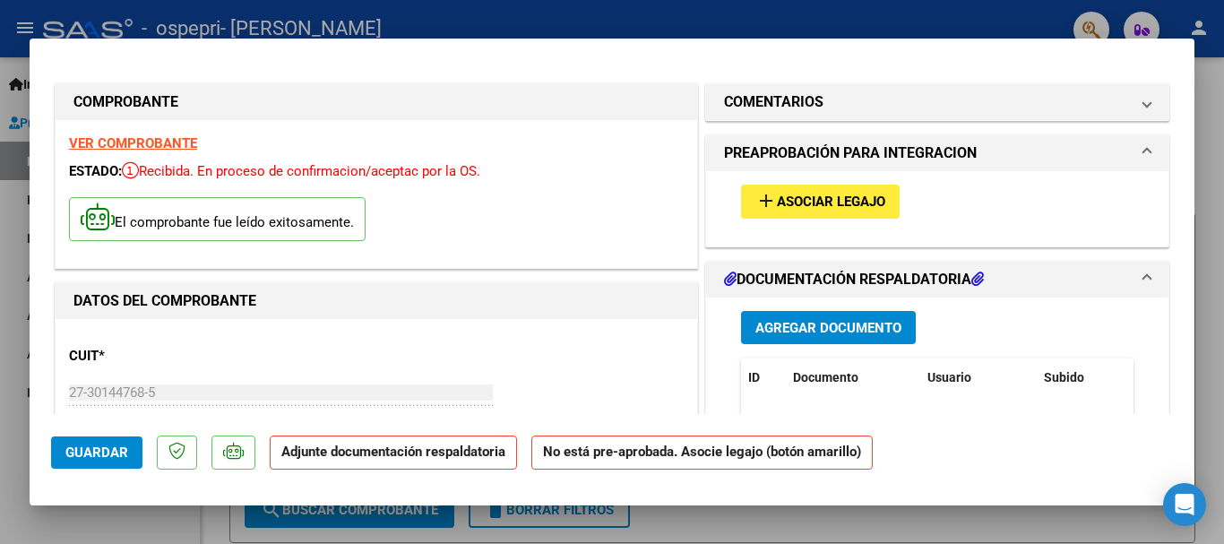
click at [840, 320] on span "Agregar Documento" at bounding box center [829, 328] width 146 height 16
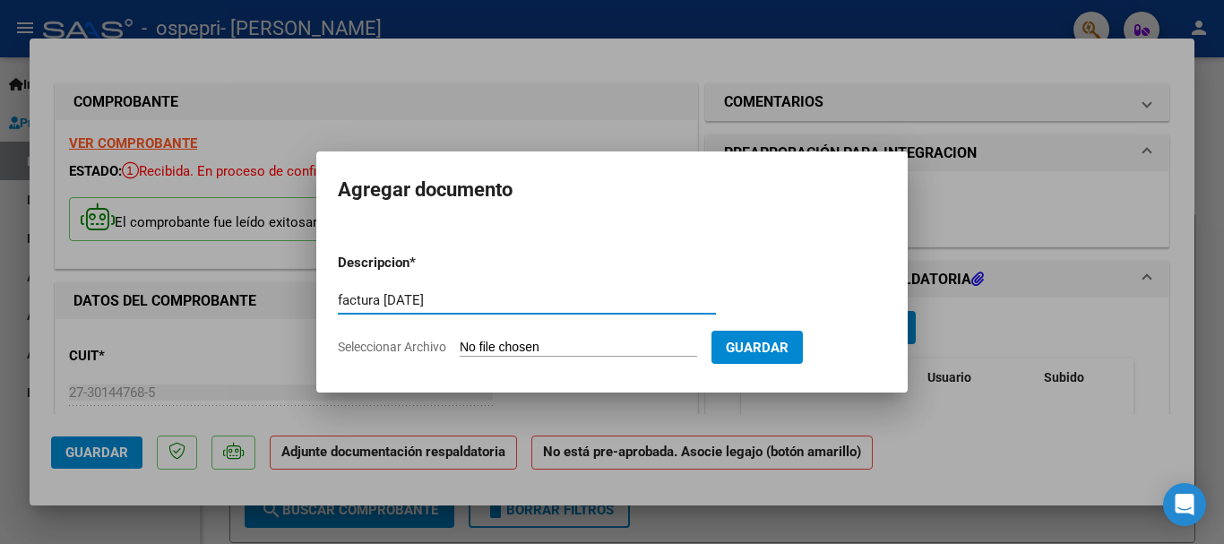
type input "factura [DATE]"
click at [655, 341] on input "Seleccionar Archivo" at bounding box center [579, 348] width 238 height 17
type input "C:\fakepath\27301447685_011_00002_00000519.pdf"
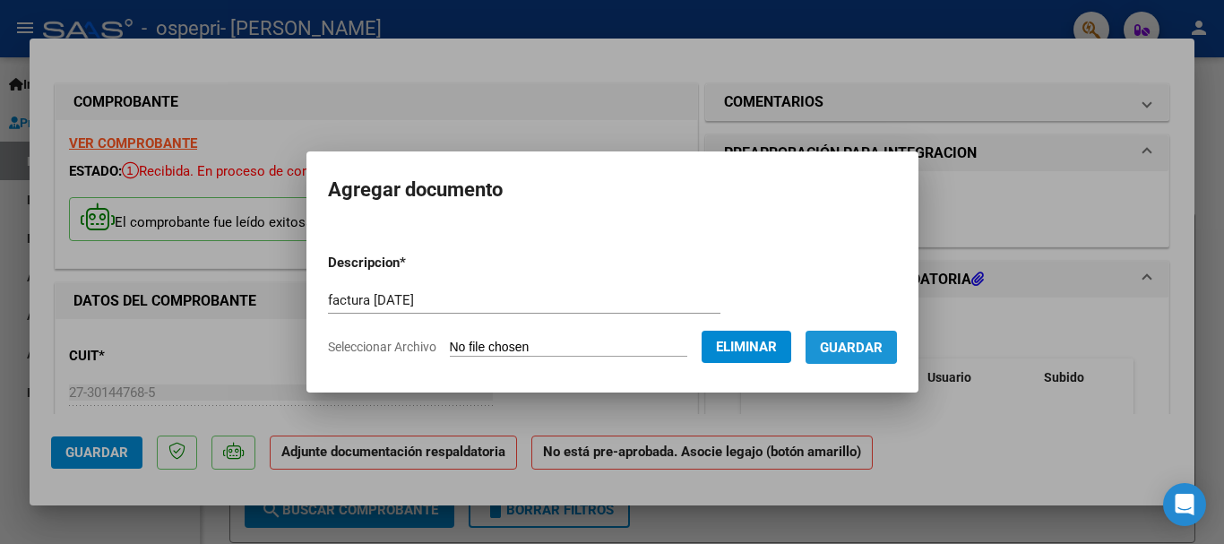
click at [844, 343] on span "Guardar" at bounding box center [851, 348] width 63 height 16
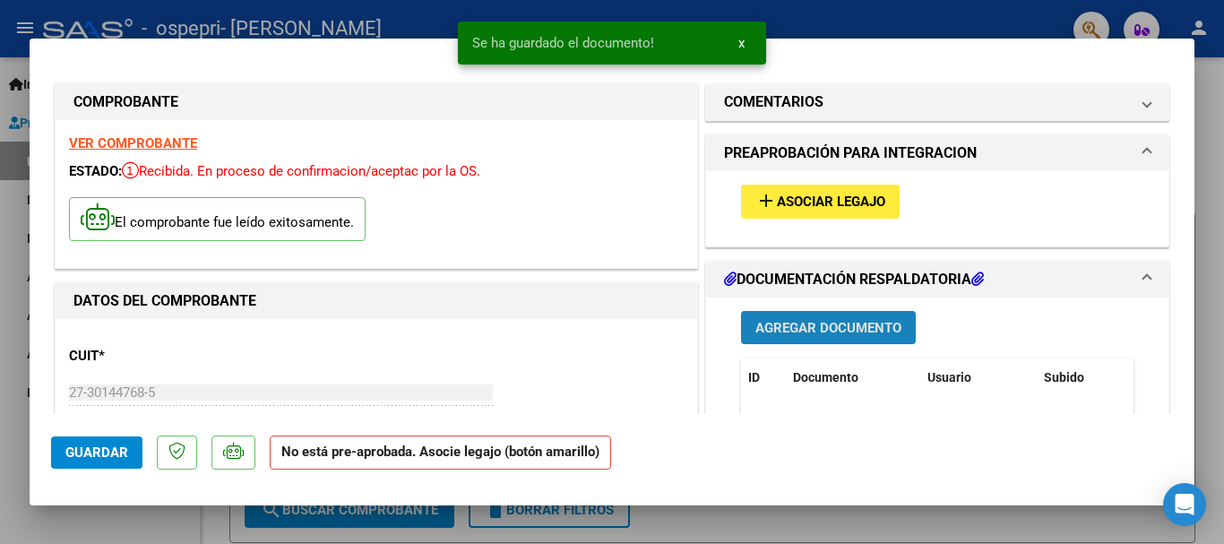
click at [820, 327] on span "Agregar Documento" at bounding box center [829, 328] width 146 height 16
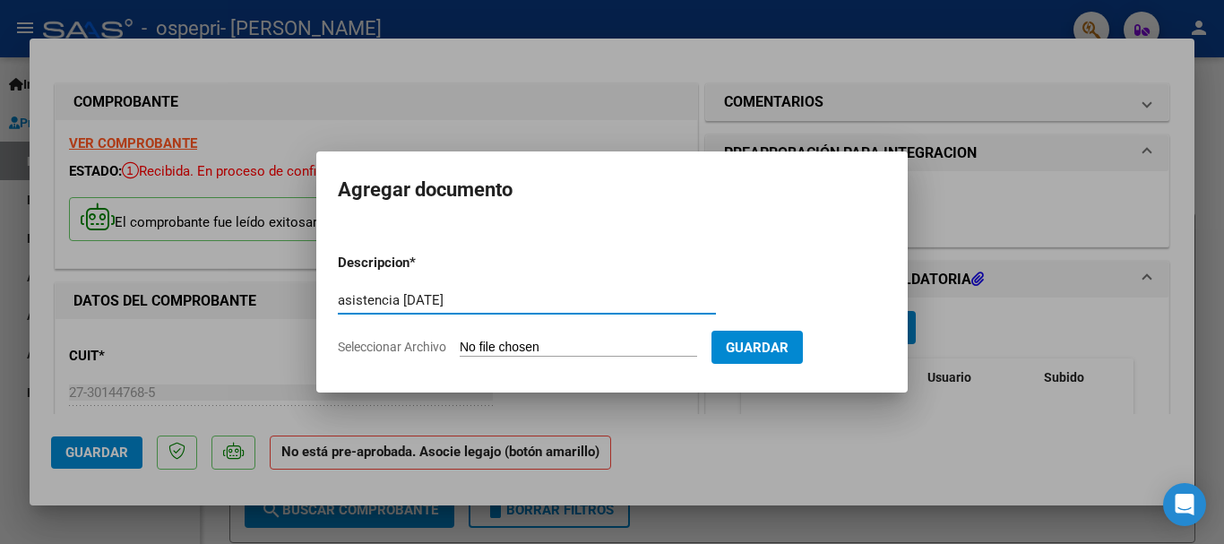
type input "asistencia [DATE]"
click at [645, 340] on input "Seleccionar Archivo" at bounding box center [579, 348] width 238 height 17
type input "C:\fakepath\ASISTENCIA SEPTIEMBRE LAUTARO.jpeg"
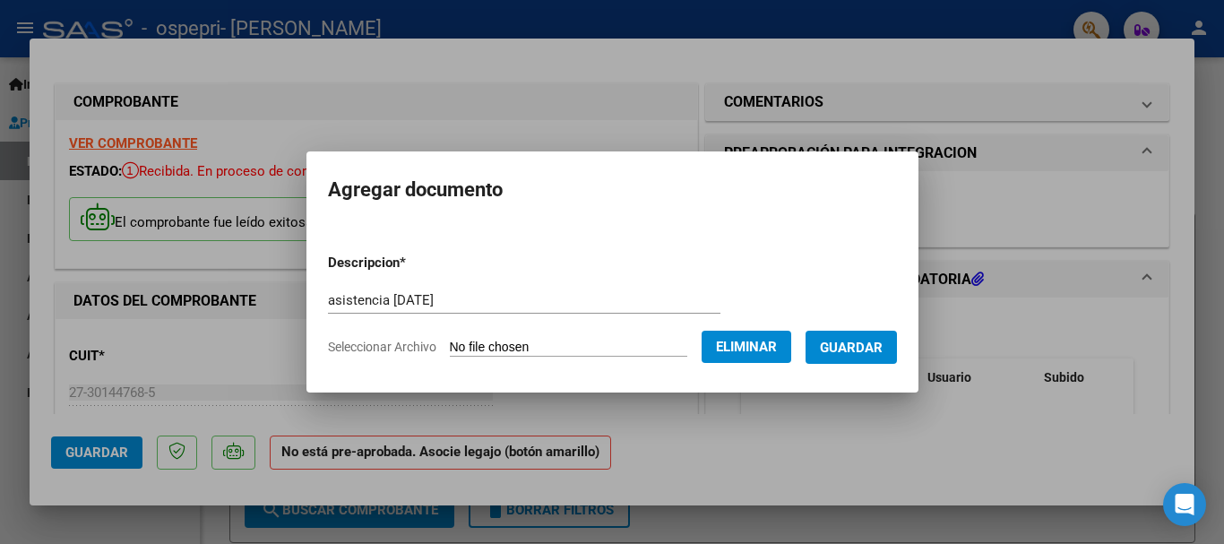
click at [864, 349] on span "Guardar" at bounding box center [851, 348] width 63 height 16
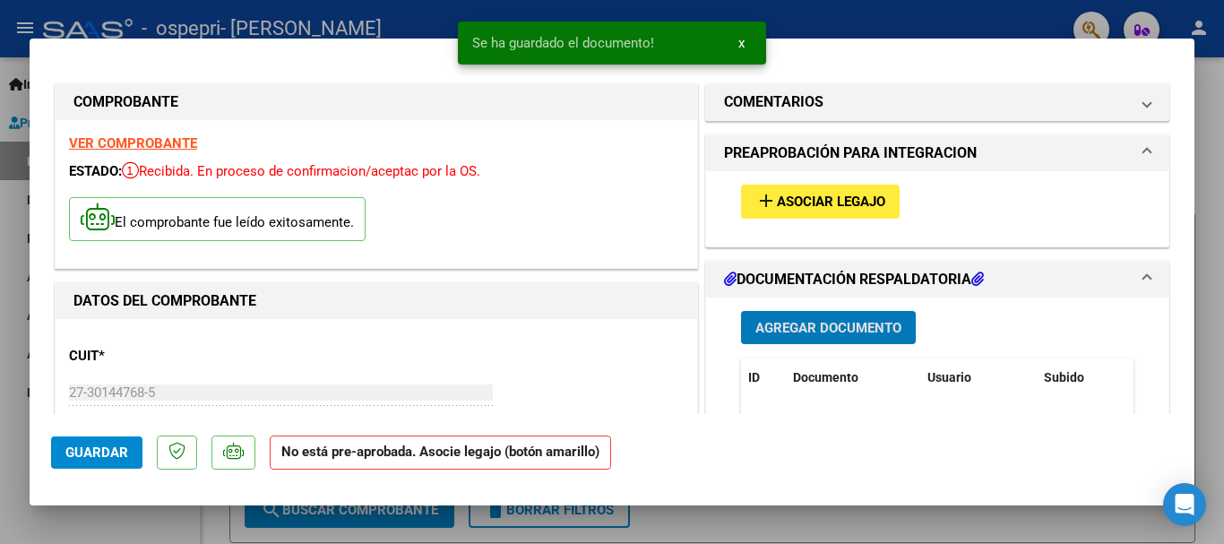
click at [829, 327] on span "Agregar Documento" at bounding box center [829, 328] width 146 height 16
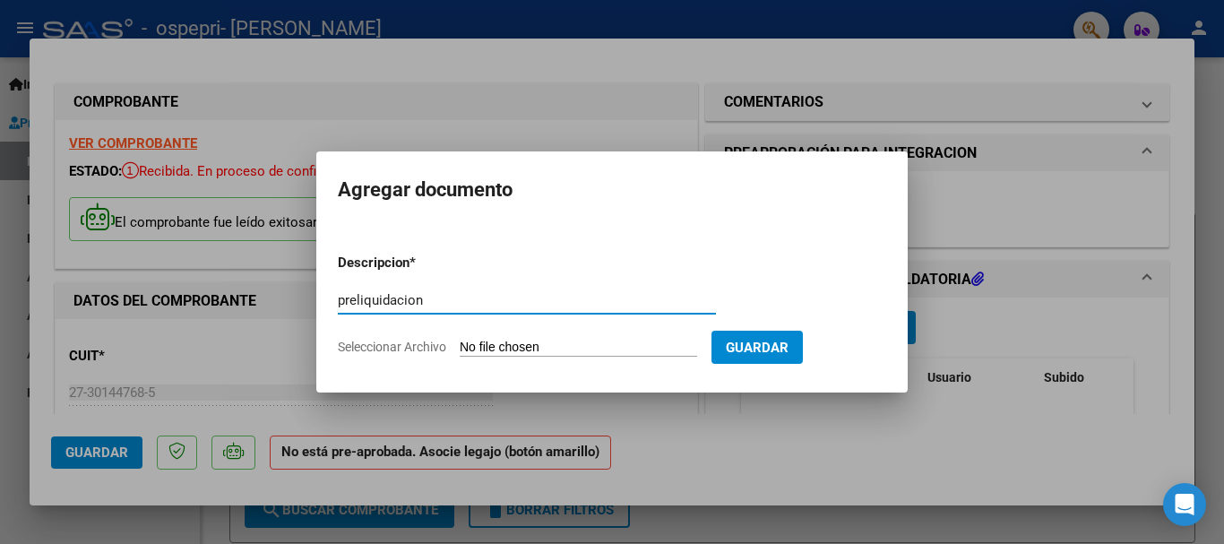
type input "preliquidacion"
click at [558, 349] on input "Seleccionar Archivo" at bounding box center [579, 348] width 238 height 17
type input "C:\fakepath\apfmimpresionpreliq_GONZALEZ LAUTAROsept.pdf"
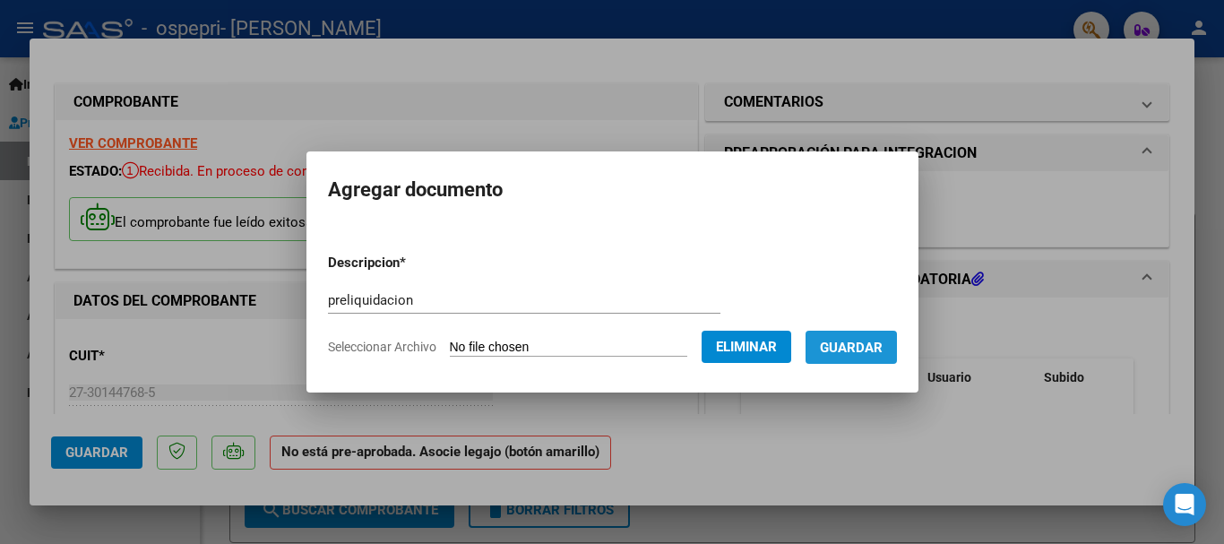
click at [874, 352] on span "Guardar" at bounding box center [851, 348] width 63 height 16
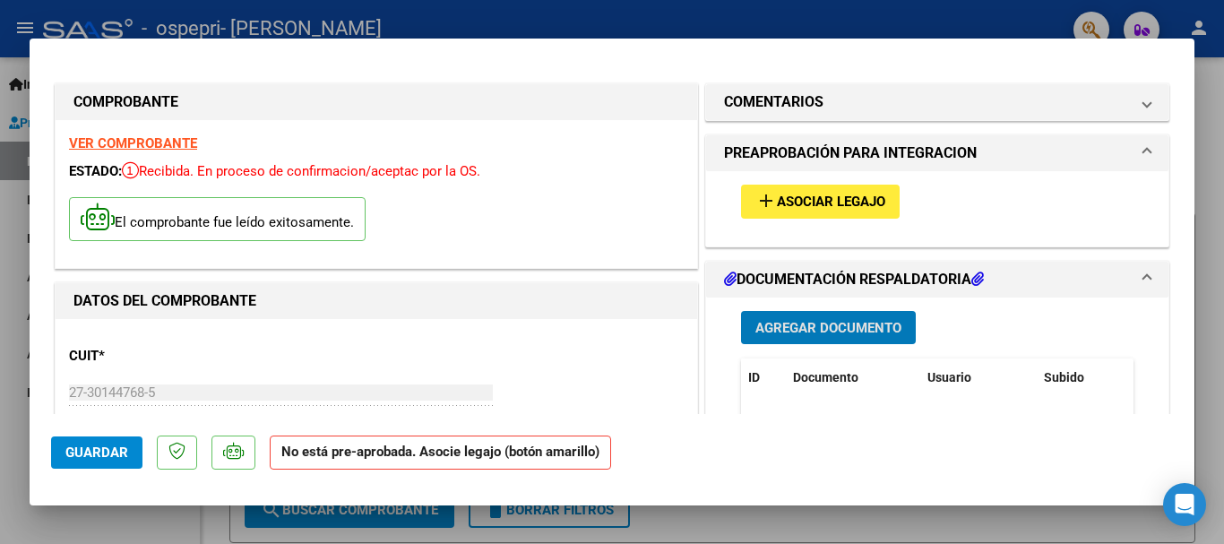
click at [777, 197] on span "Asociar Legajo" at bounding box center [831, 203] width 108 height 16
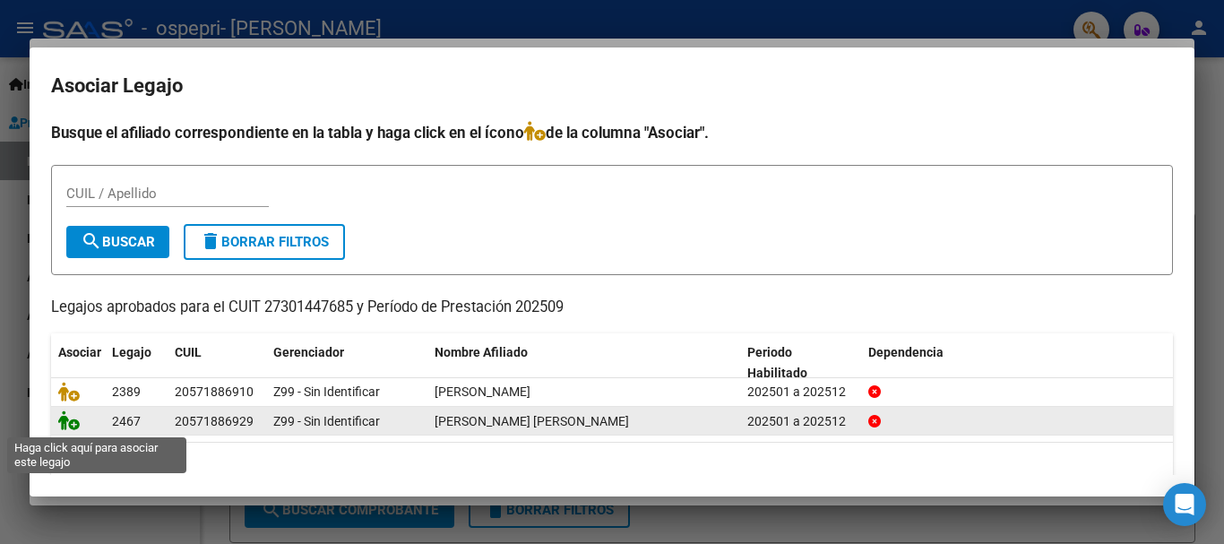
click at [73, 429] on icon at bounding box center [69, 421] width 22 height 20
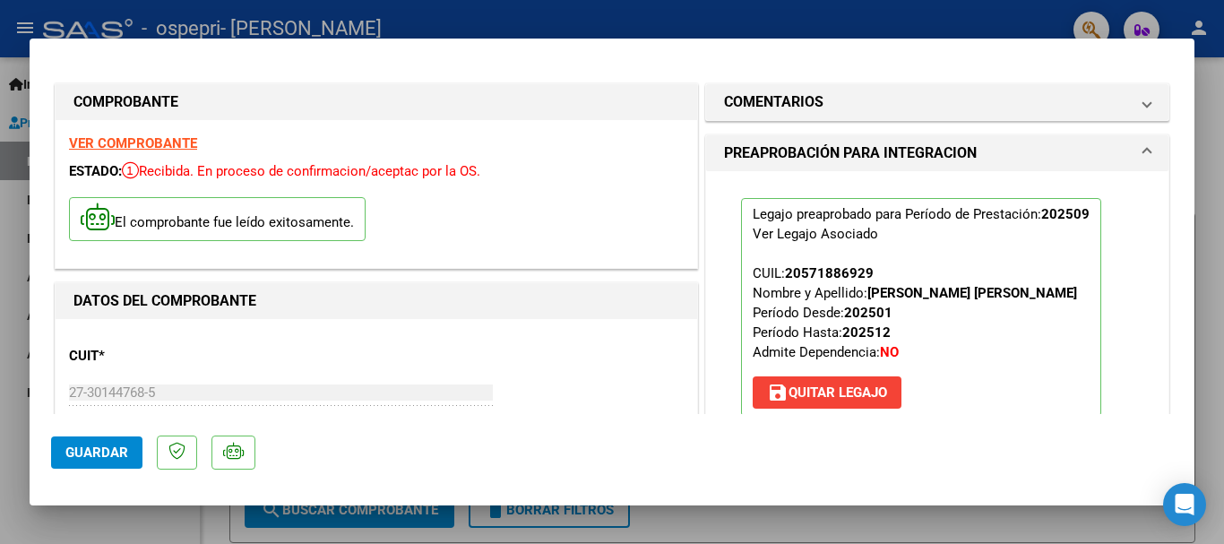
click at [107, 447] on span "Guardar" at bounding box center [96, 453] width 63 height 16
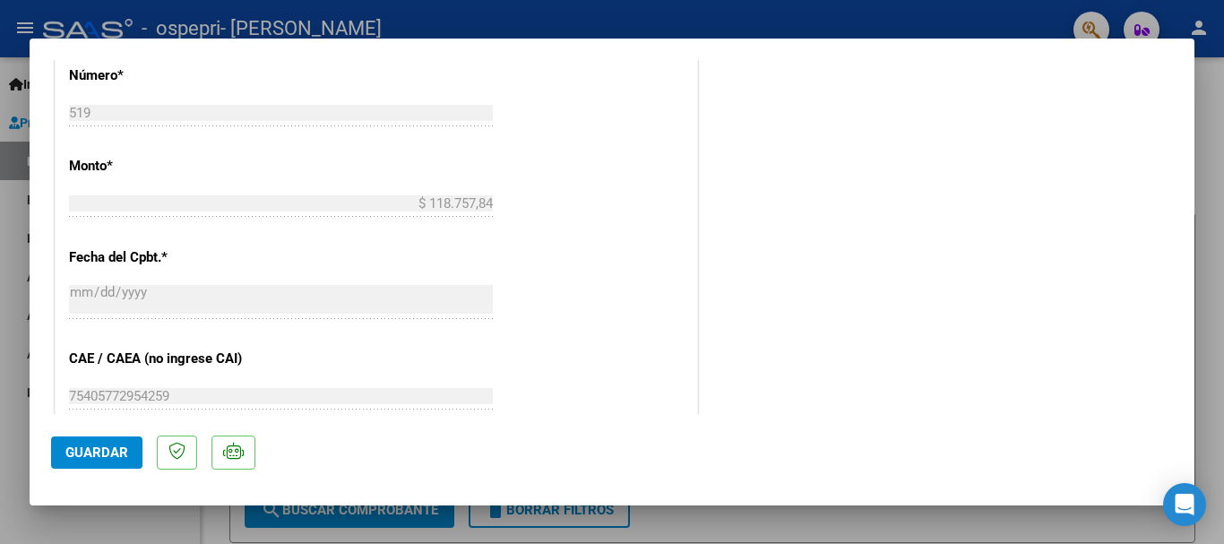
scroll to position [1250, 0]
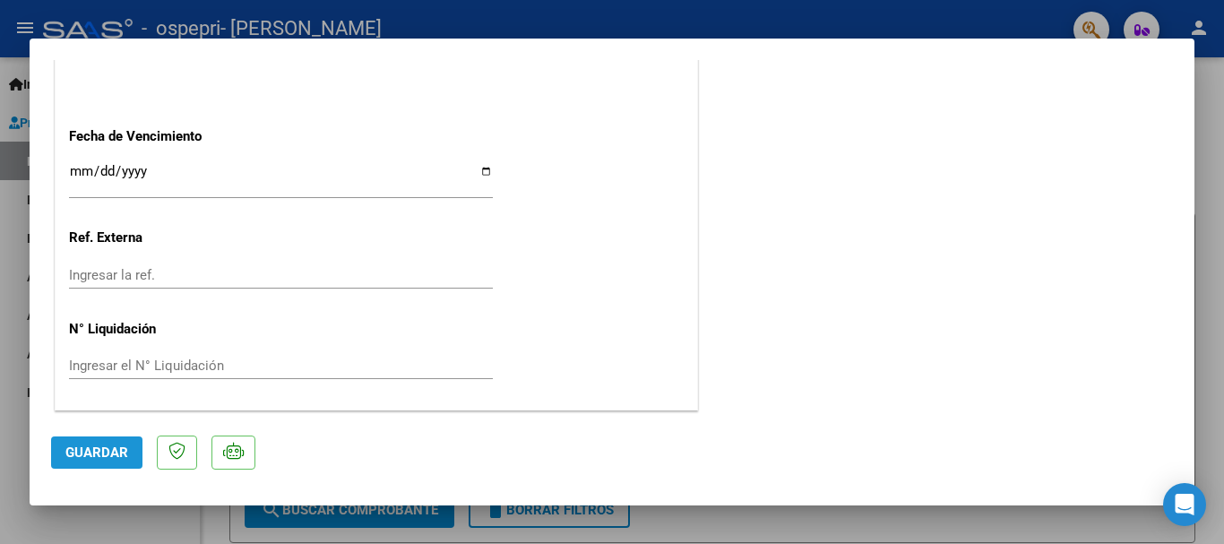
click at [115, 454] on span "Guardar" at bounding box center [96, 453] width 63 height 16
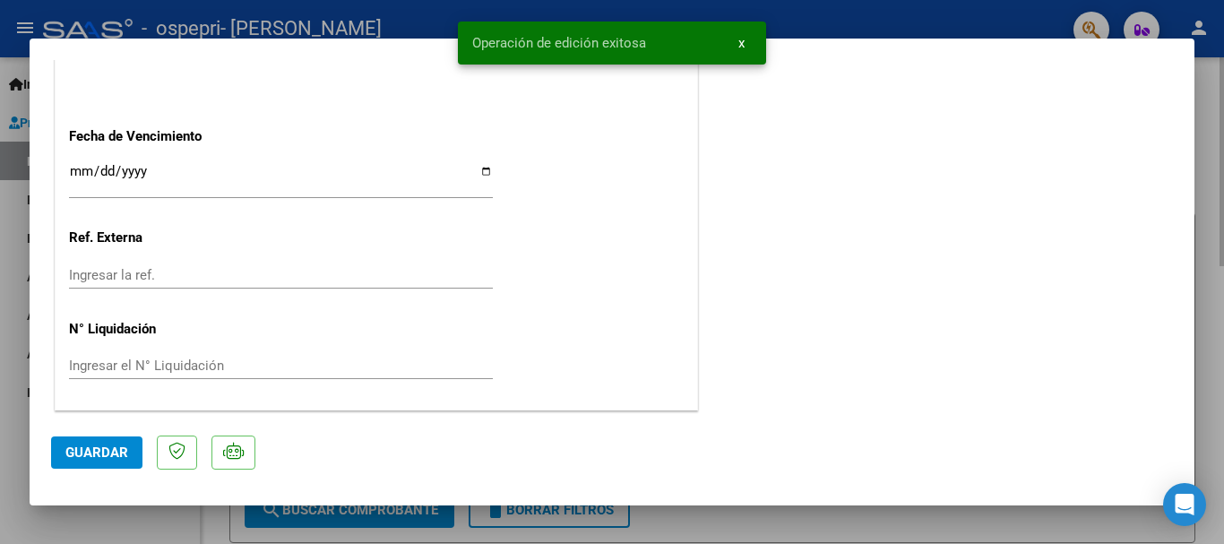
click at [1217, 116] on div at bounding box center [612, 272] width 1224 height 544
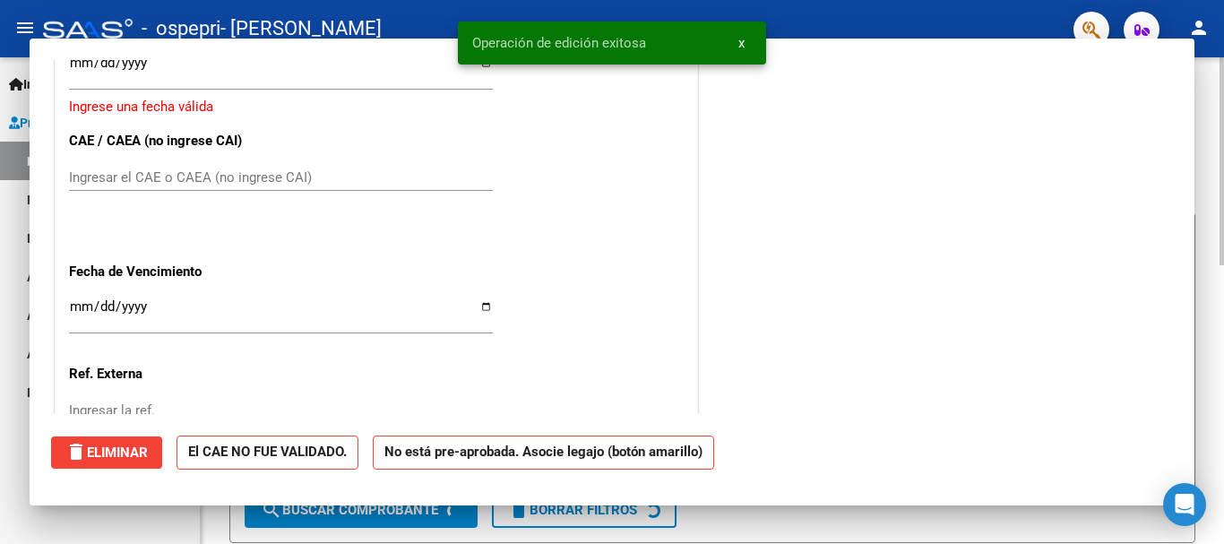
scroll to position [0, 0]
